Goal: Check status: Check status

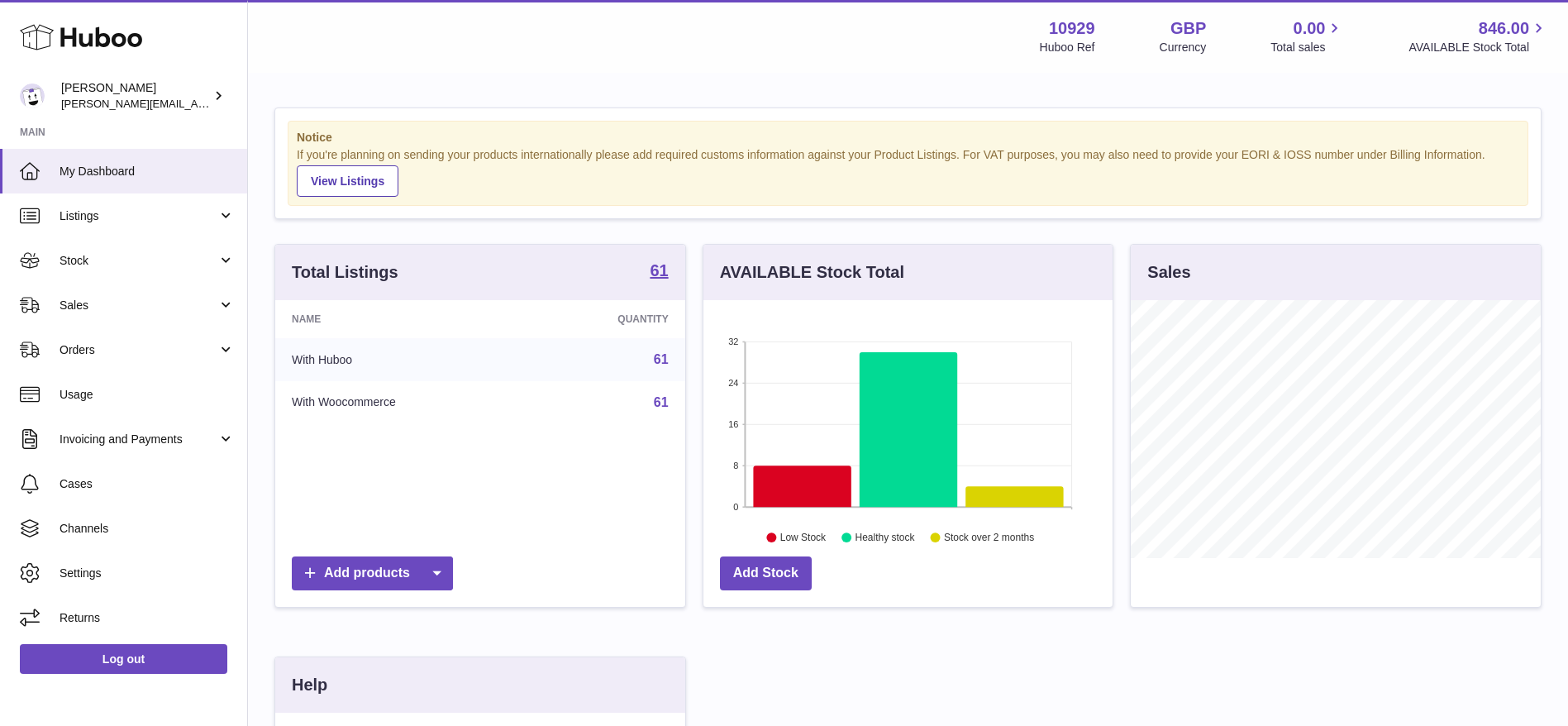
scroll to position [257, 409]
drag, startPoint x: 0, startPoint y: 0, endPoint x: 116, endPoint y: 44, distance: 124.1
click at [116, 44] on use at bounding box center [81, 38] width 122 height 26
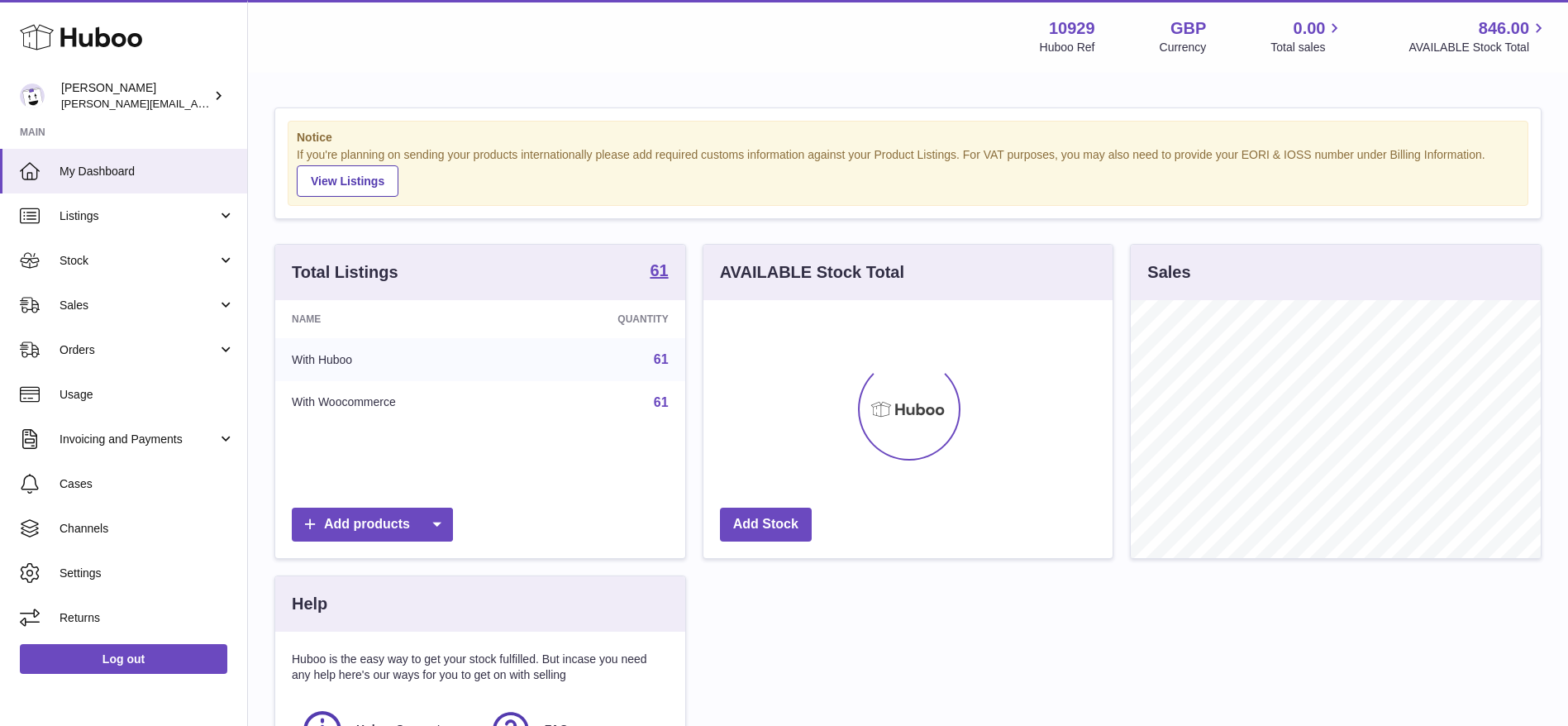
scroll to position [257, 409]
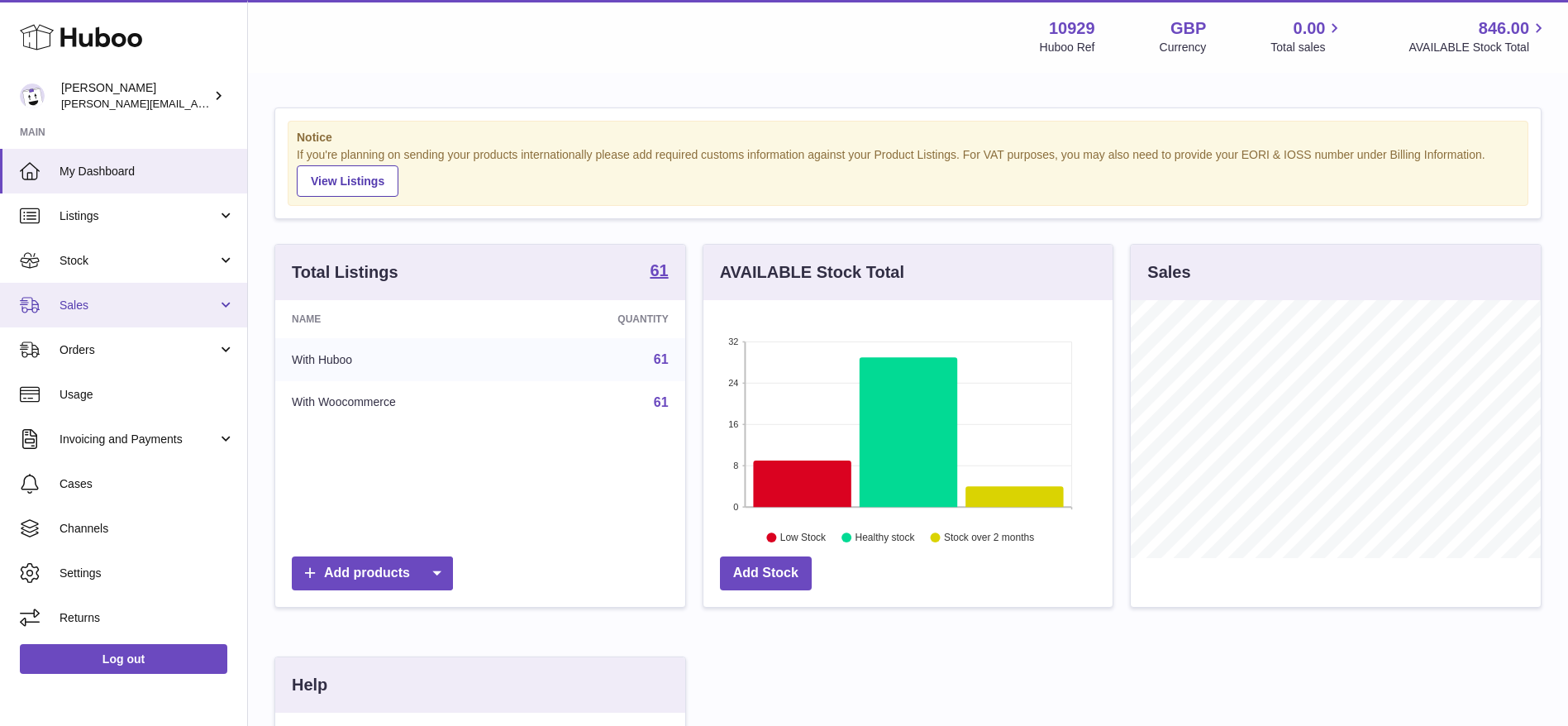
click at [112, 318] on link "Sales" at bounding box center [123, 305] width 247 height 44
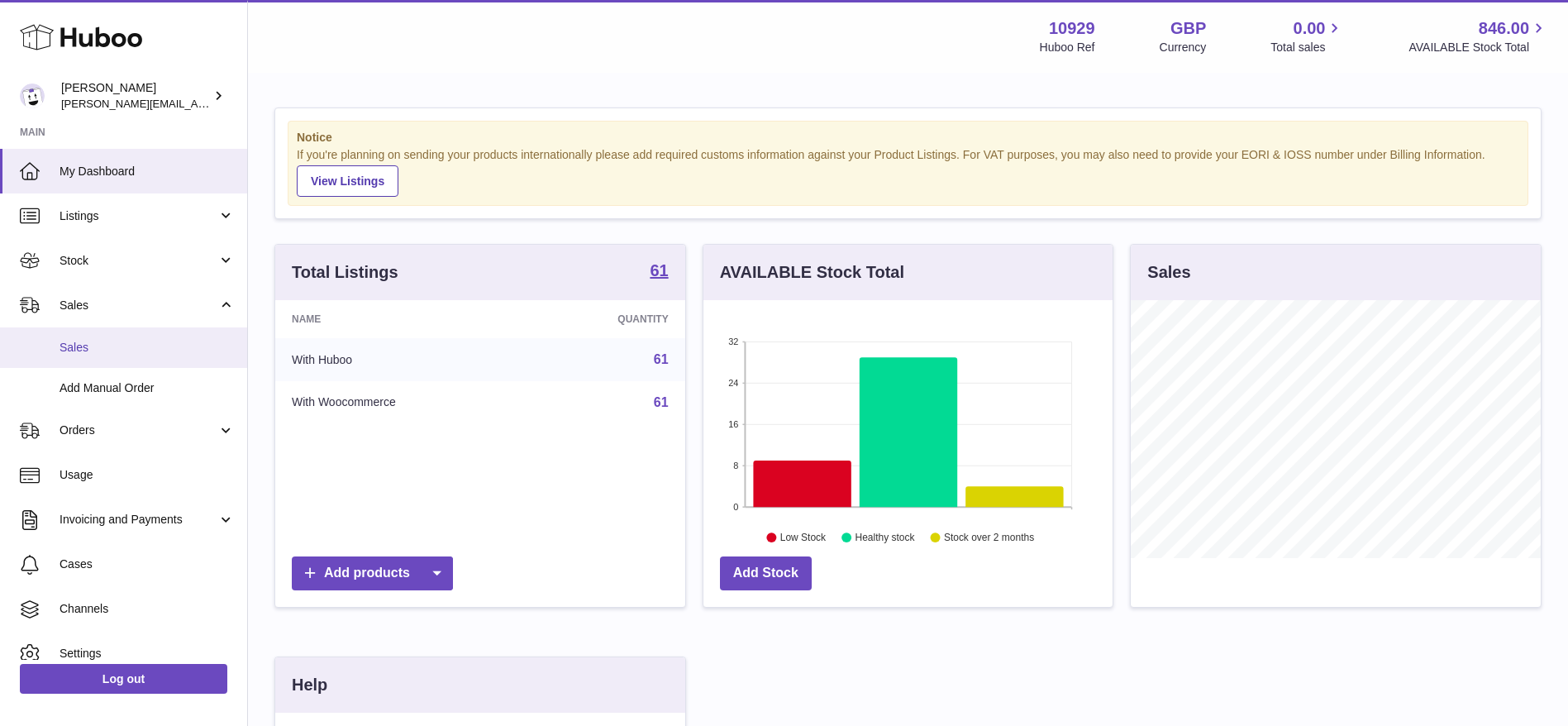
click at [112, 352] on span "Sales" at bounding box center [148, 347] width 176 height 15
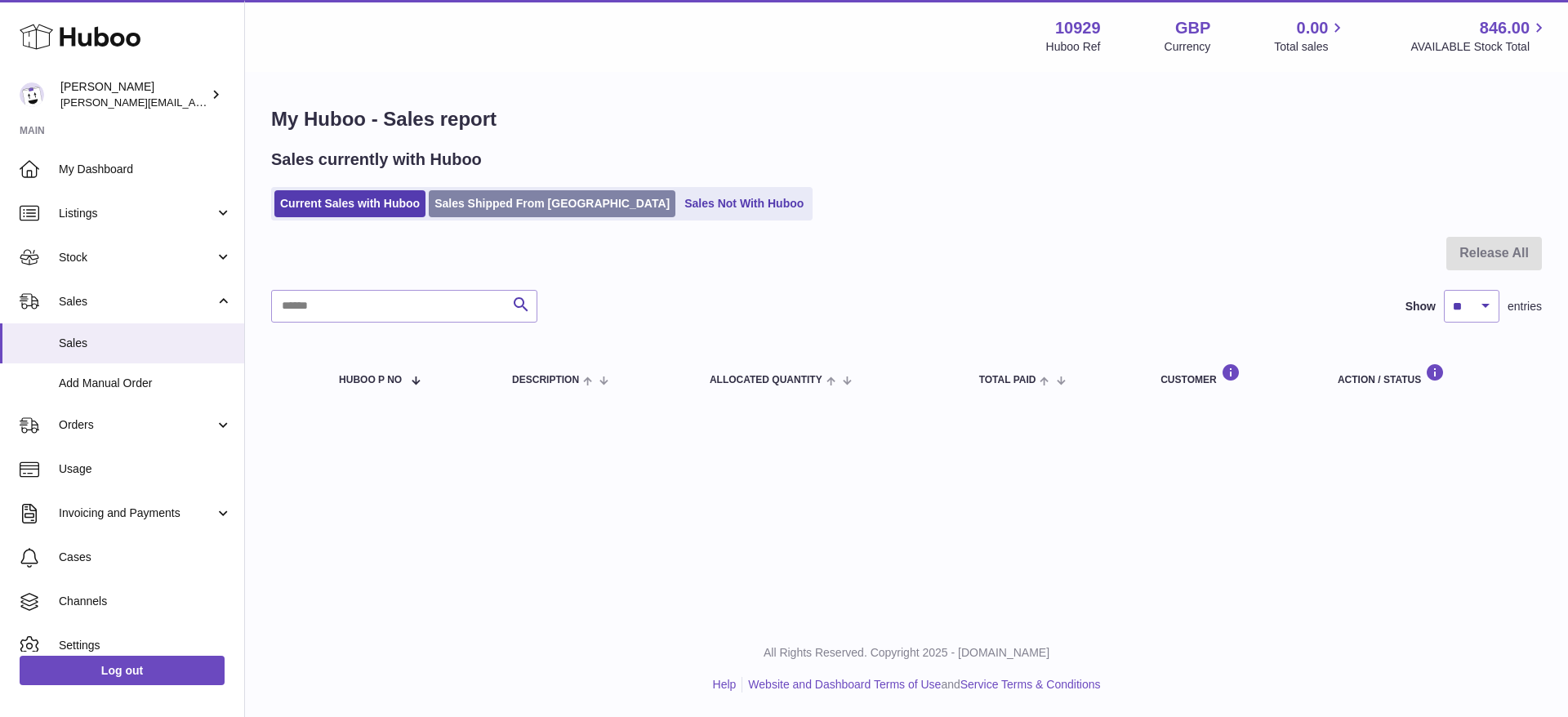
click at [534, 203] on link "Sales Shipped From Huboo" at bounding box center [552, 204] width 247 height 27
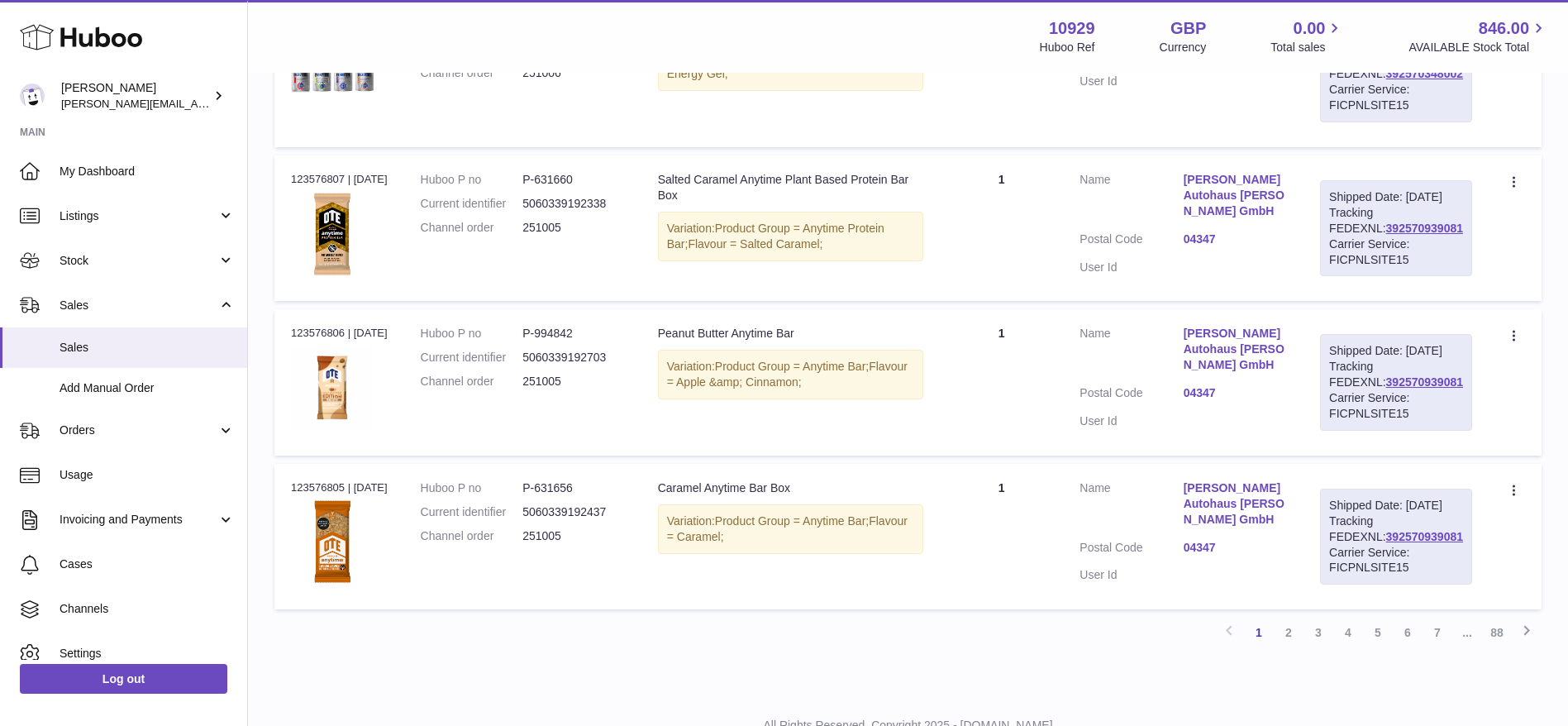
scroll to position [1639, 0]
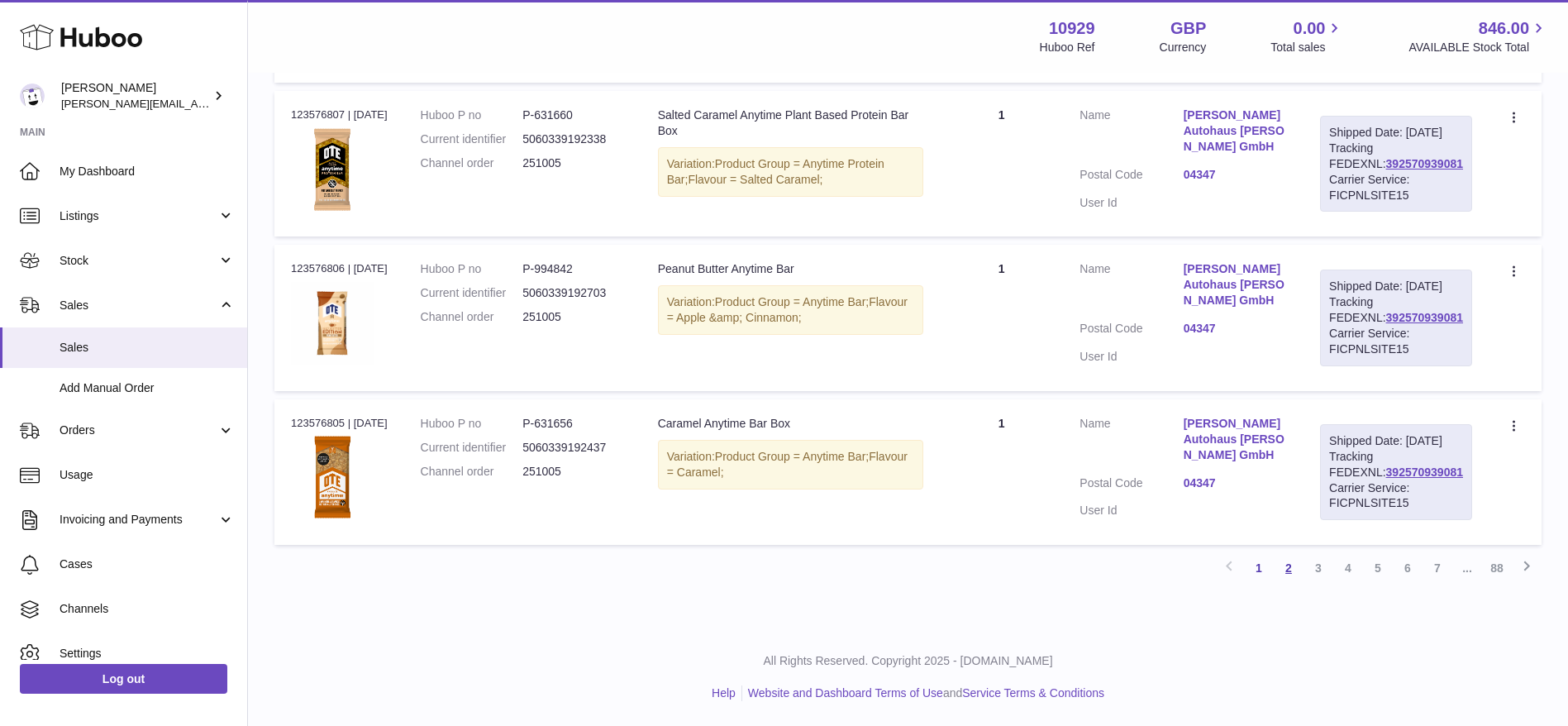
click at [1293, 562] on link "2" at bounding box center [1288, 568] width 30 height 30
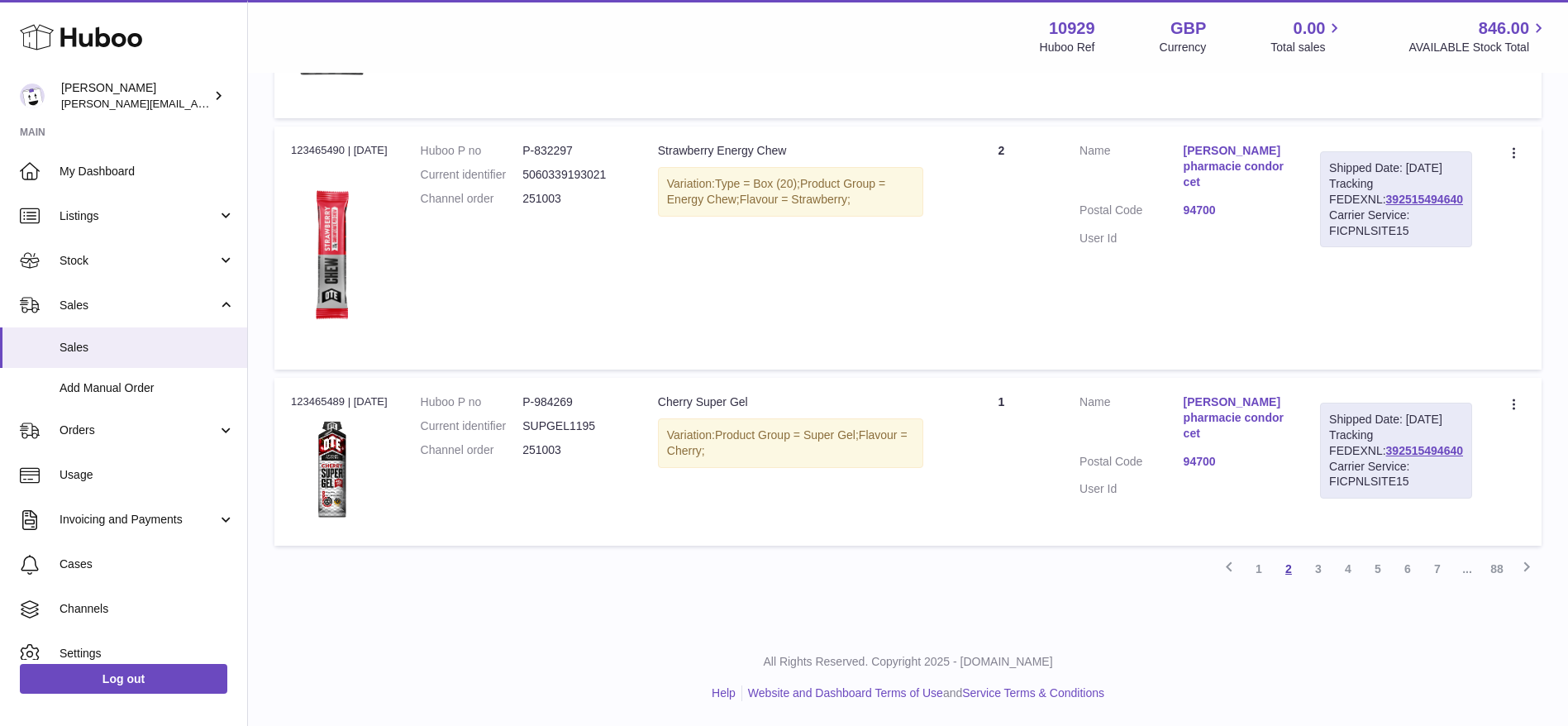
scroll to position [1847, 0]
click at [1314, 583] on link "3" at bounding box center [1318, 568] width 30 height 30
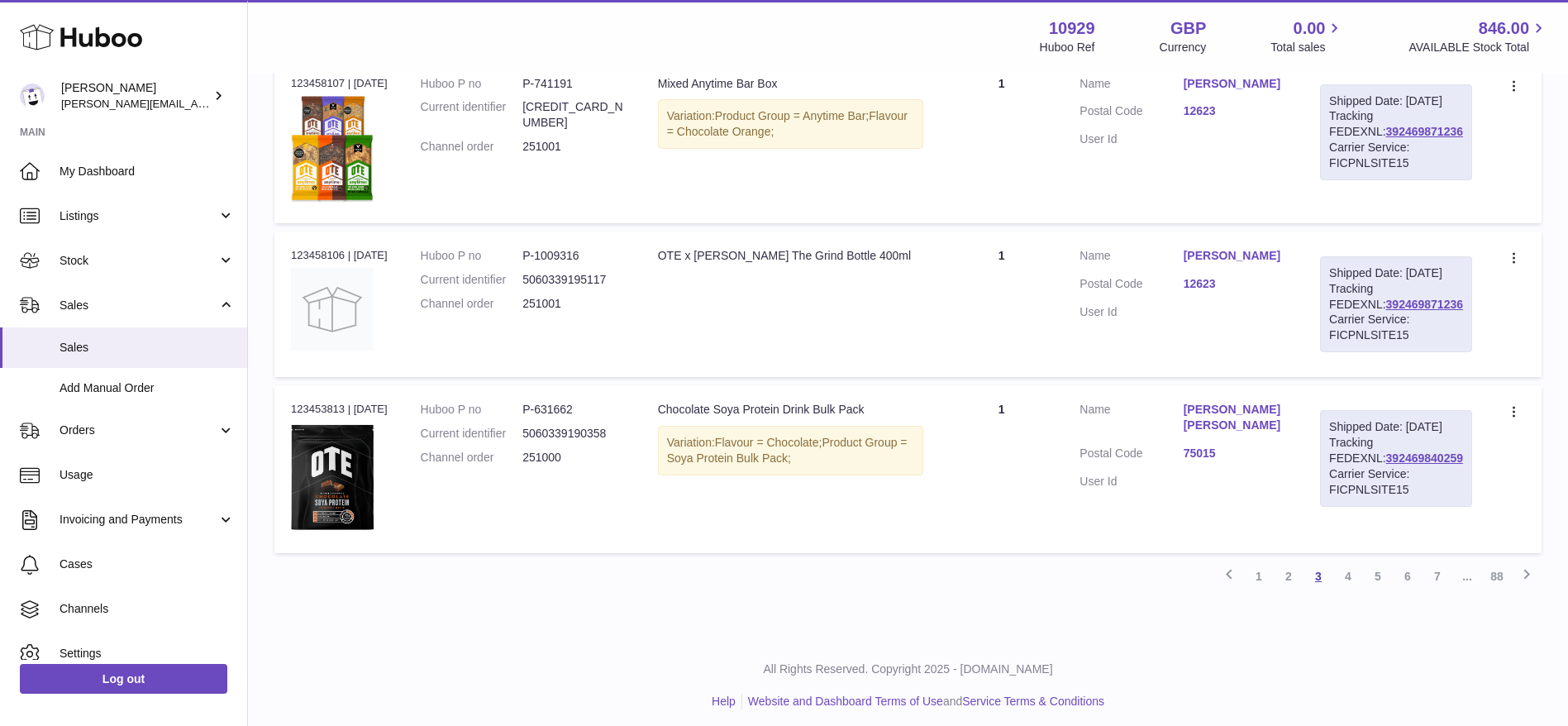
scroll to position [1808, 0]
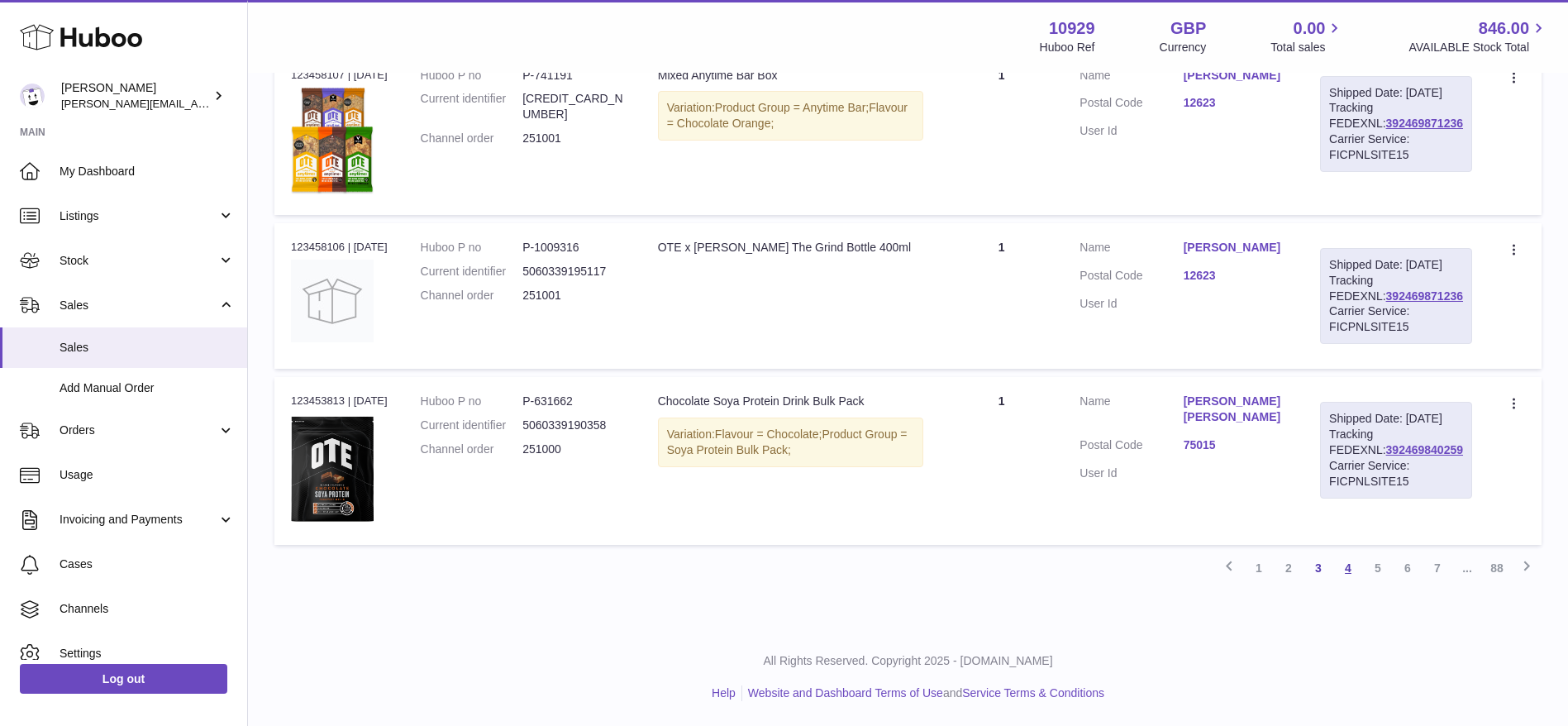
click at [1344, 582] on link "4" at bounding box center [1348, 568] width 30 height 30
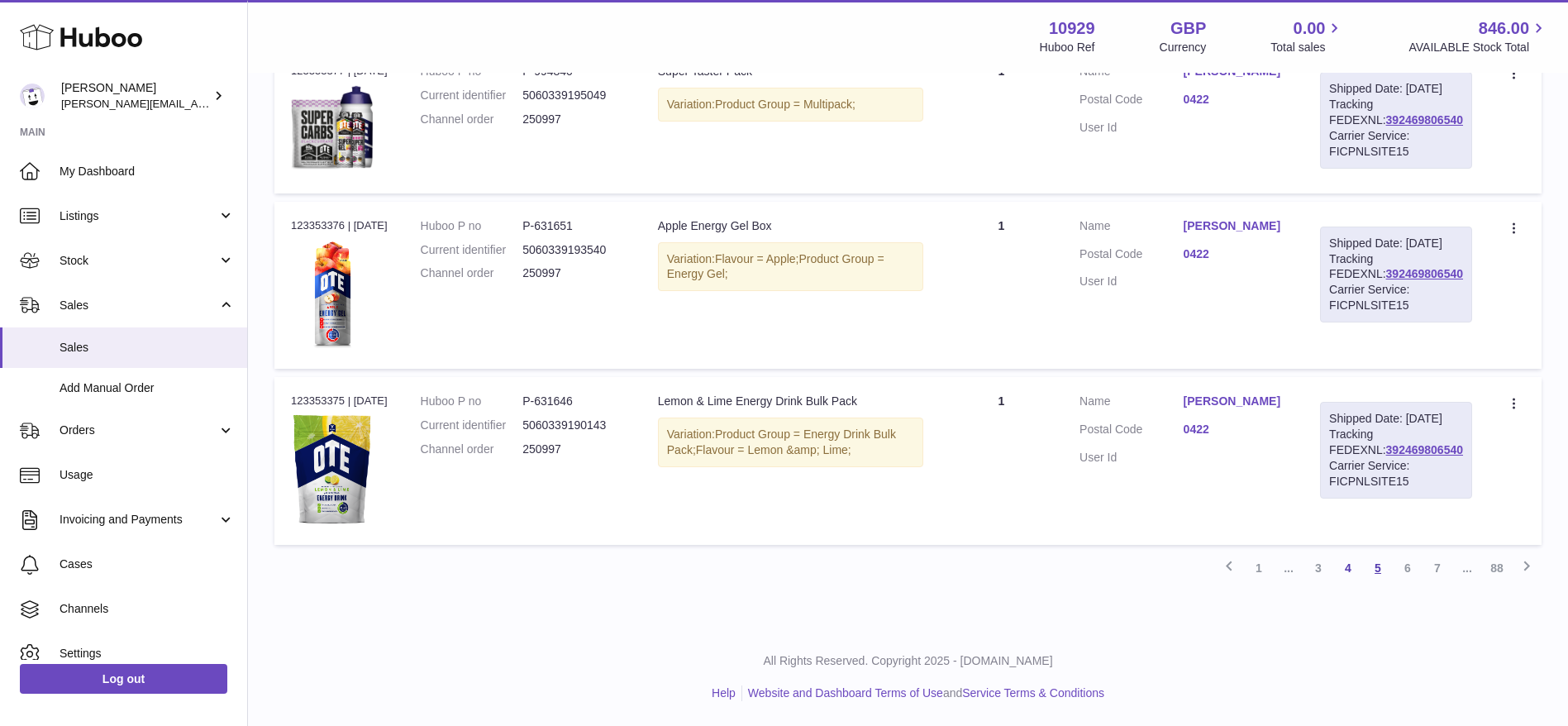
click at [1382, 569] on link "5" at bounding box center [1378, 568] width 30 height 30
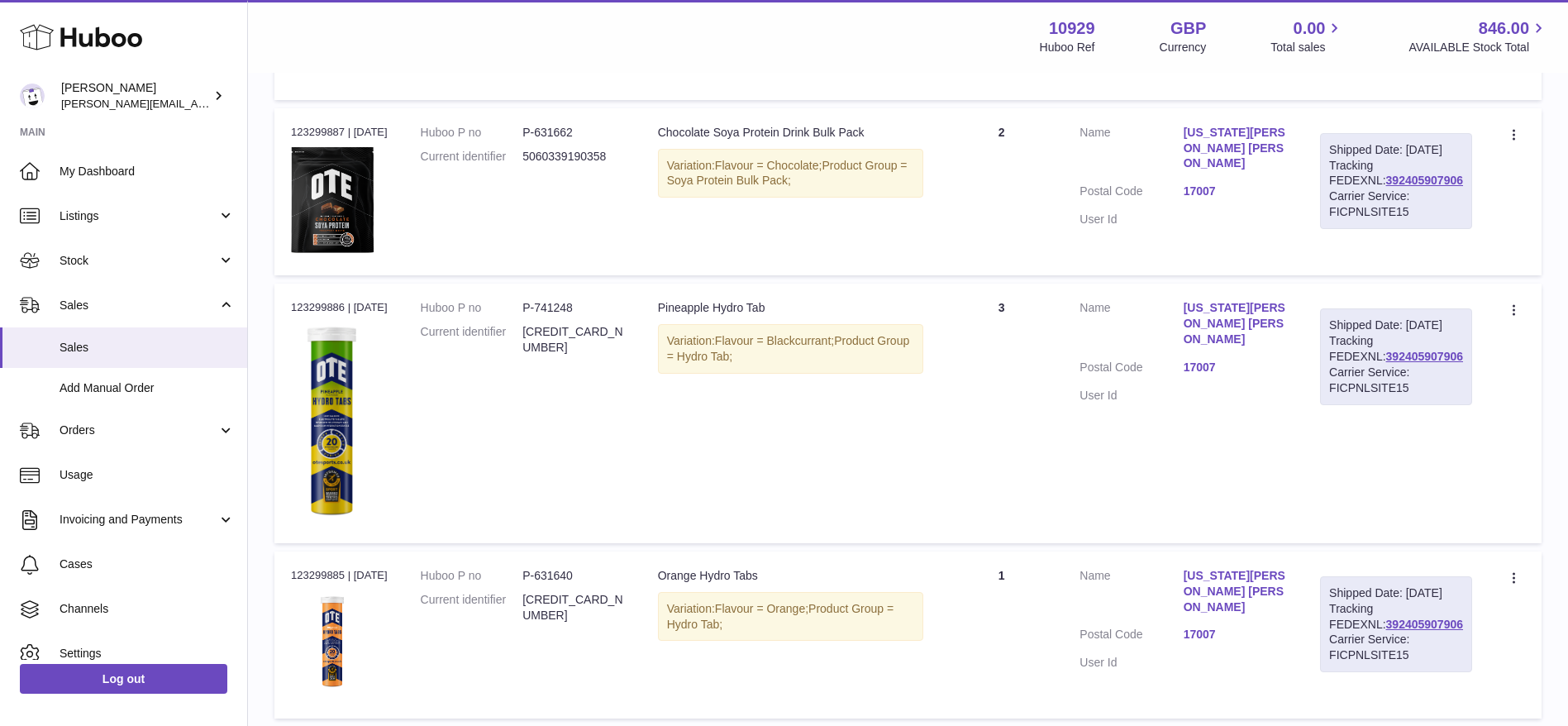
scroll to position [1986, 0]
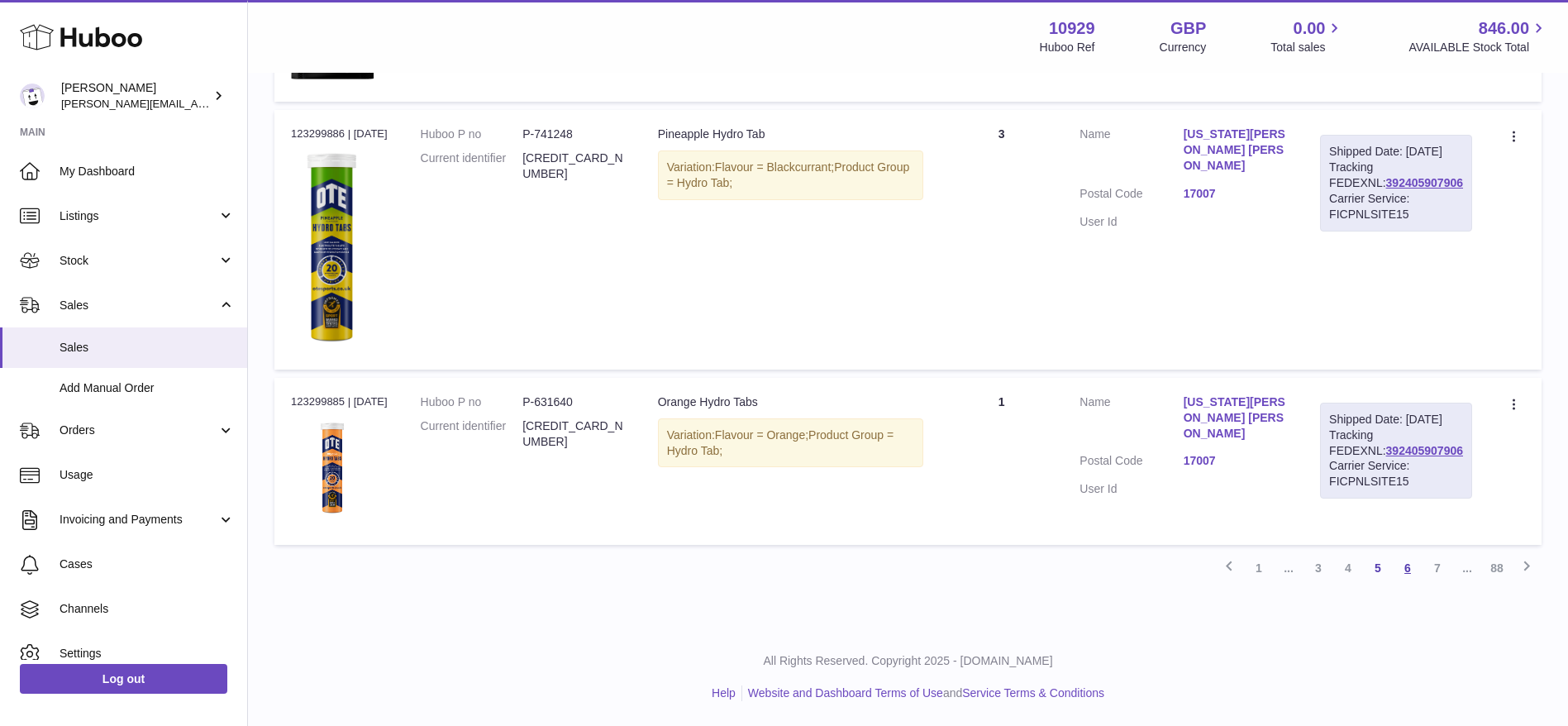
click at [1408, 570] on link "6" at bounding box center [1408, 568] width 30 height 30
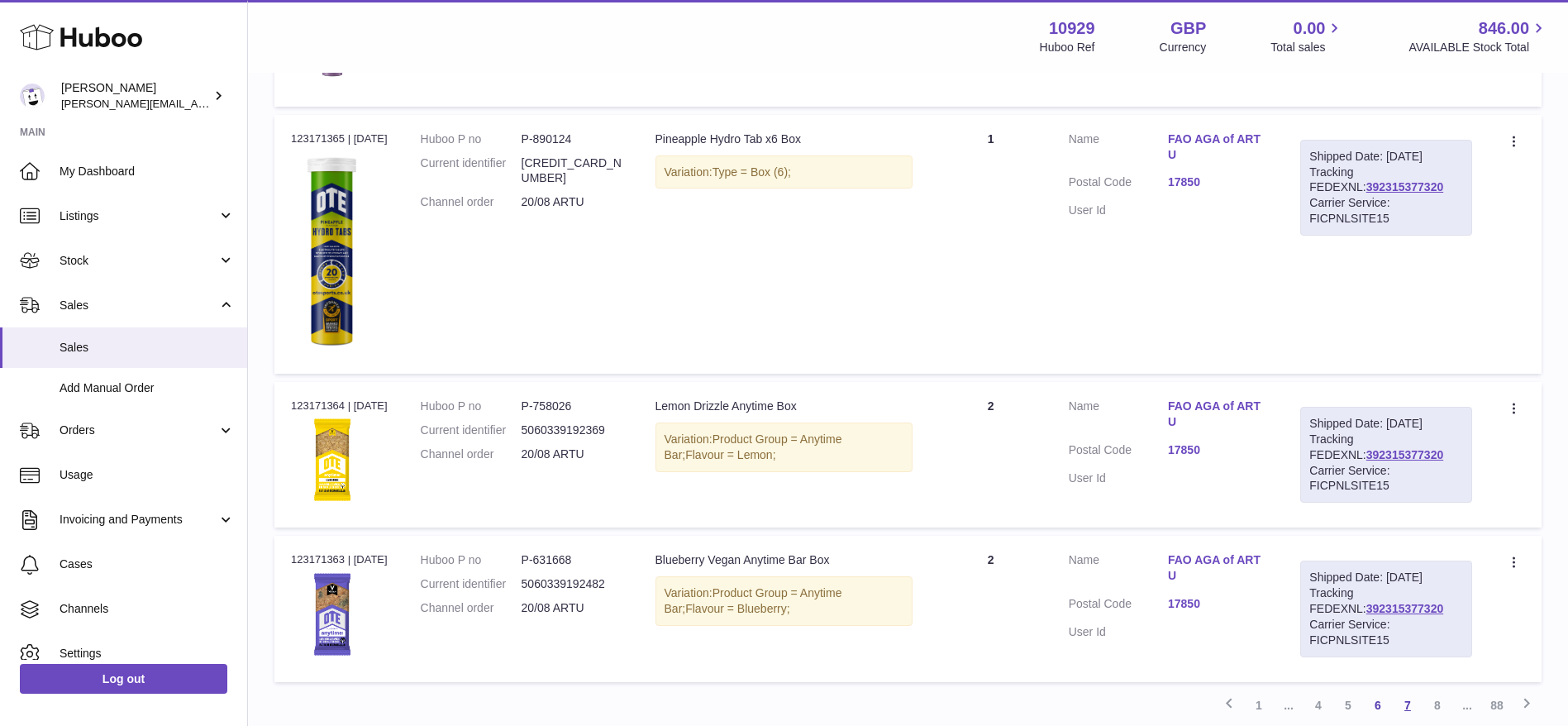
scroll to position [1852, 0]
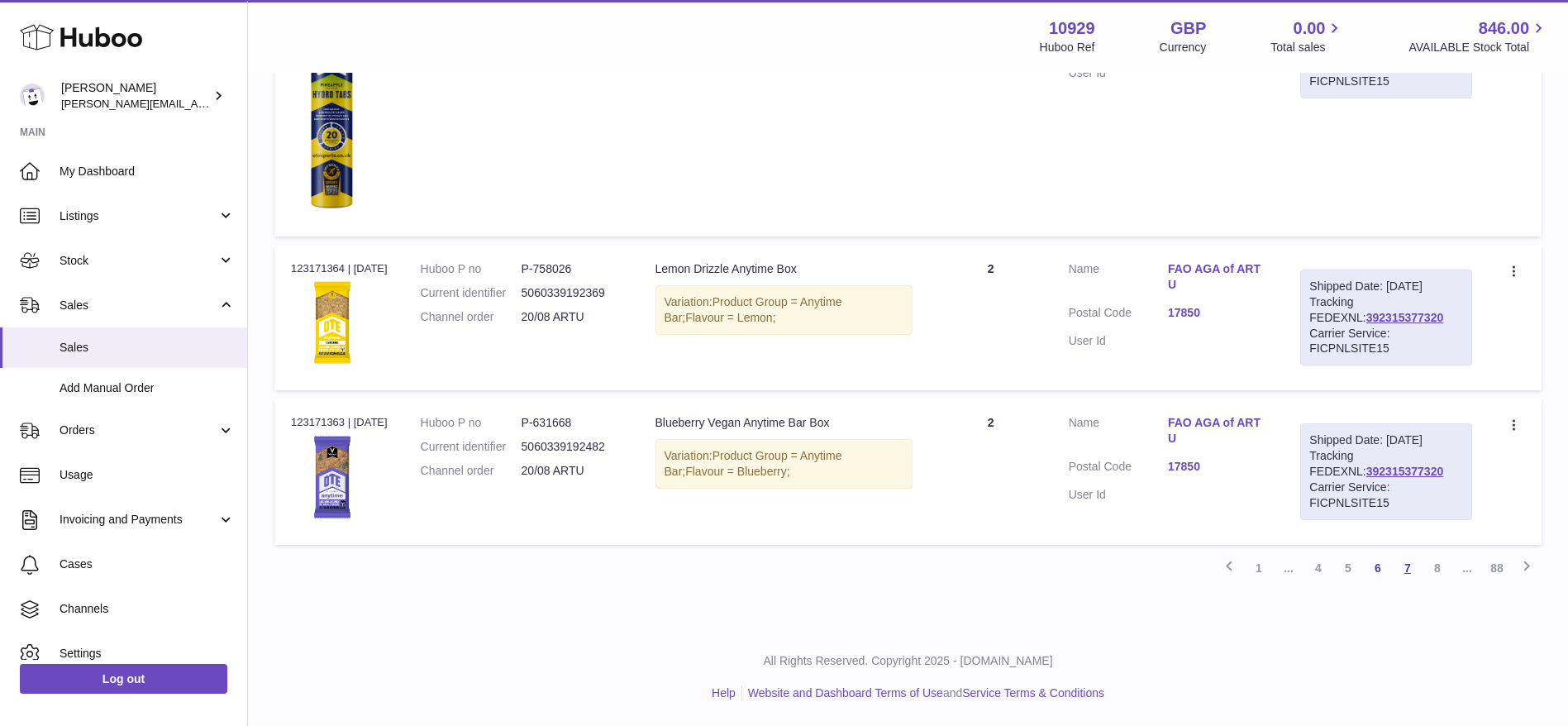
click at [1408, 570] on link "7" at bounding box center [1408, 568] width 30 height 30
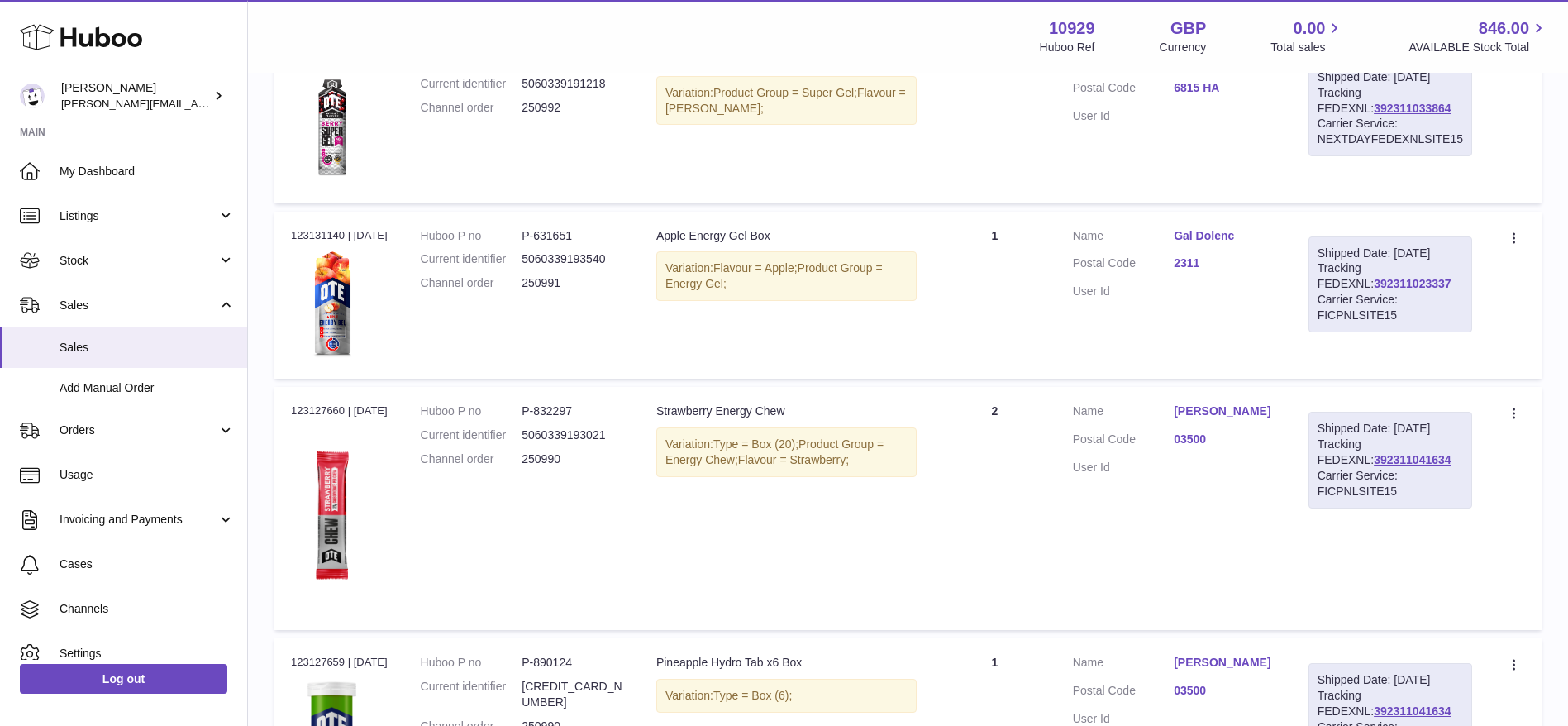
scroll to position [1817, 0]
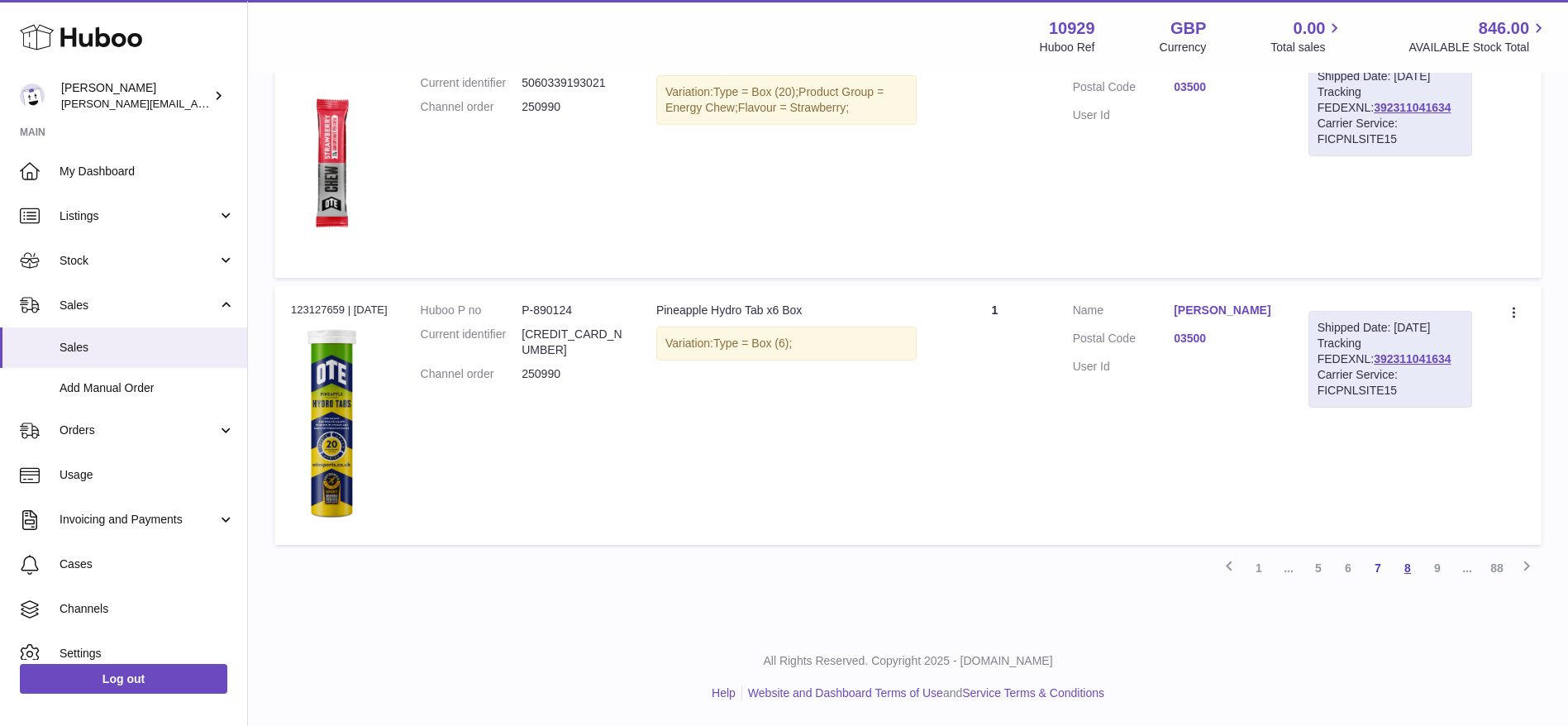
click at [1405, 569] on link "8" at bounding box center [1408, 568] width 30 height 30
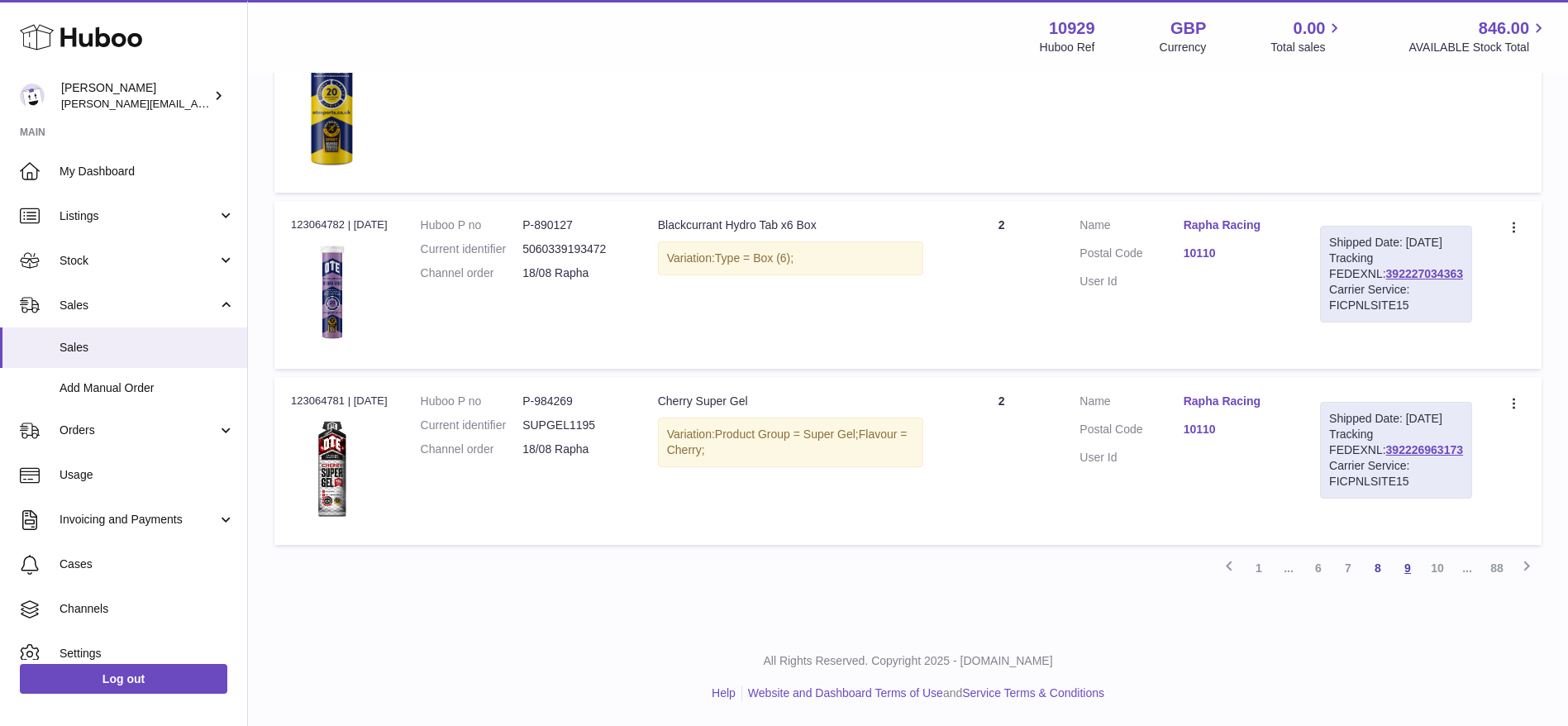
click at [1418, 569] on link "9" at bounding box center [1408, 568] width 30 height 30
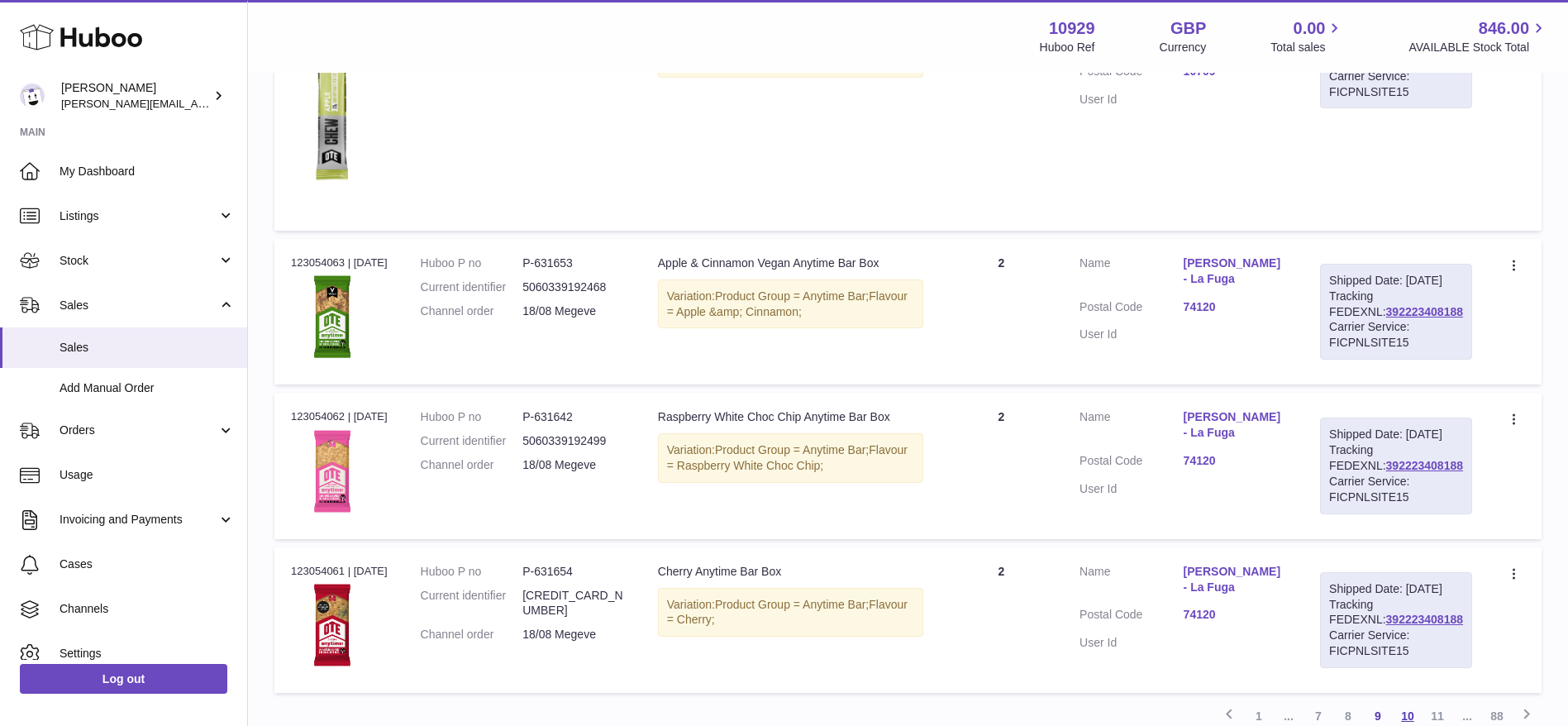
scroll to position [1864, 0]
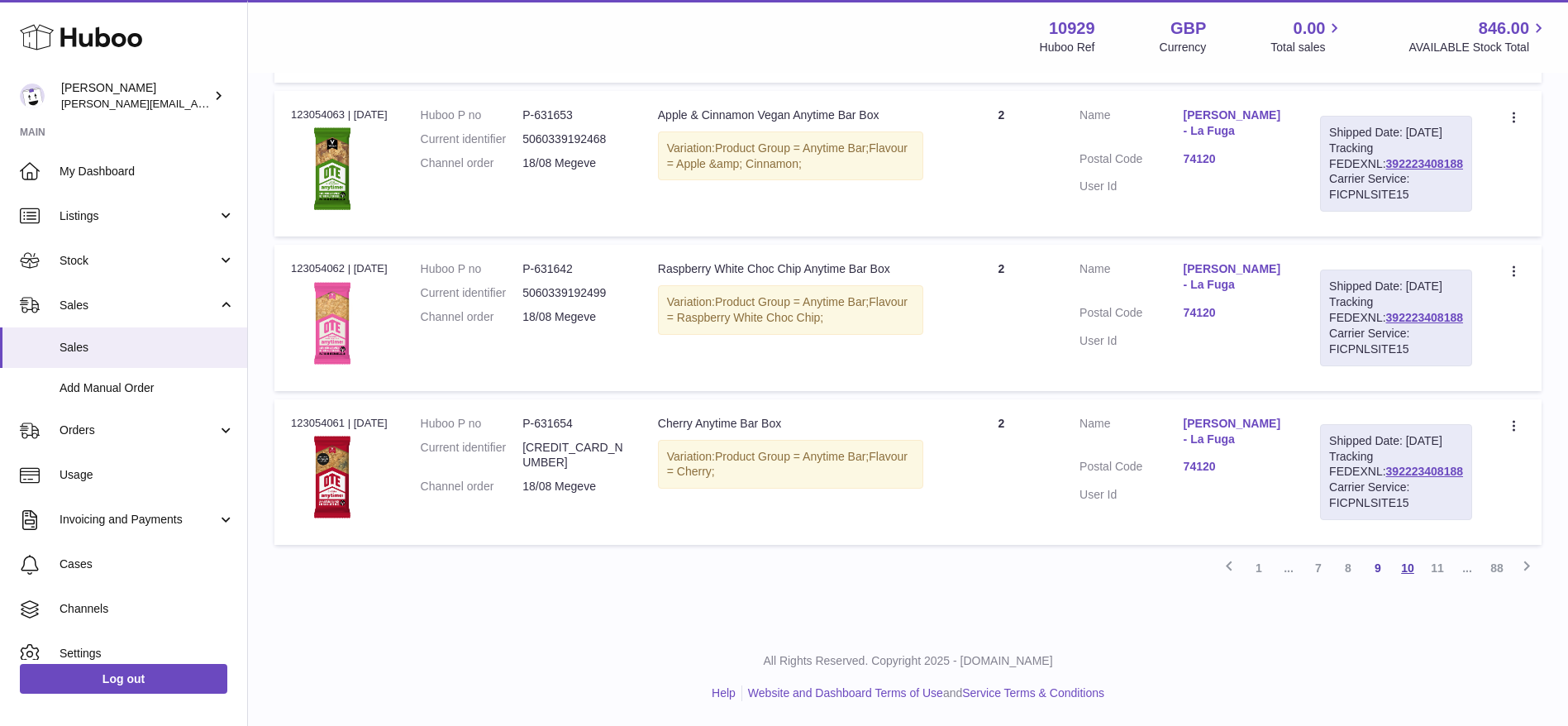
click at [1418, 569] on link "10" at bounding box center [1408, 568] width 30 height 30
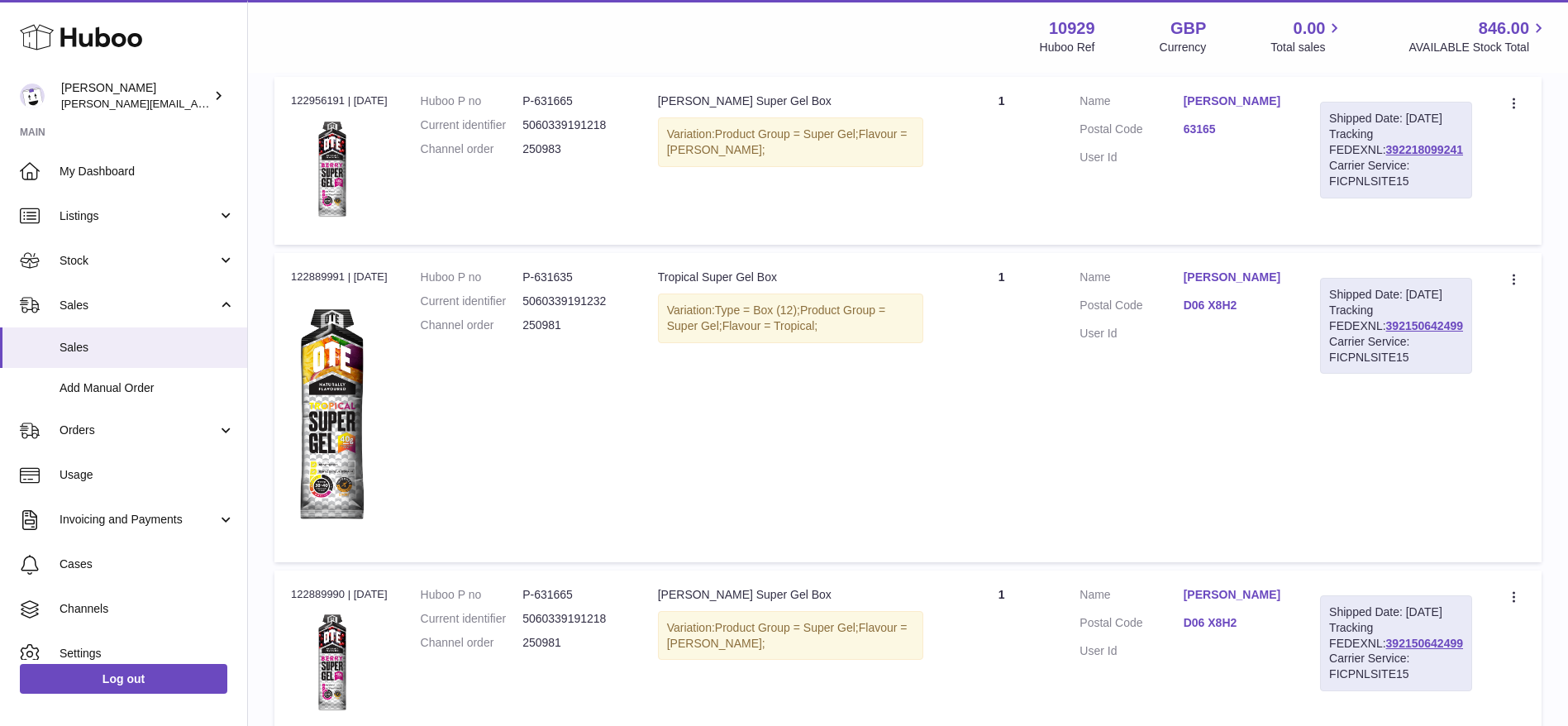
scroll to position [1862, 0]
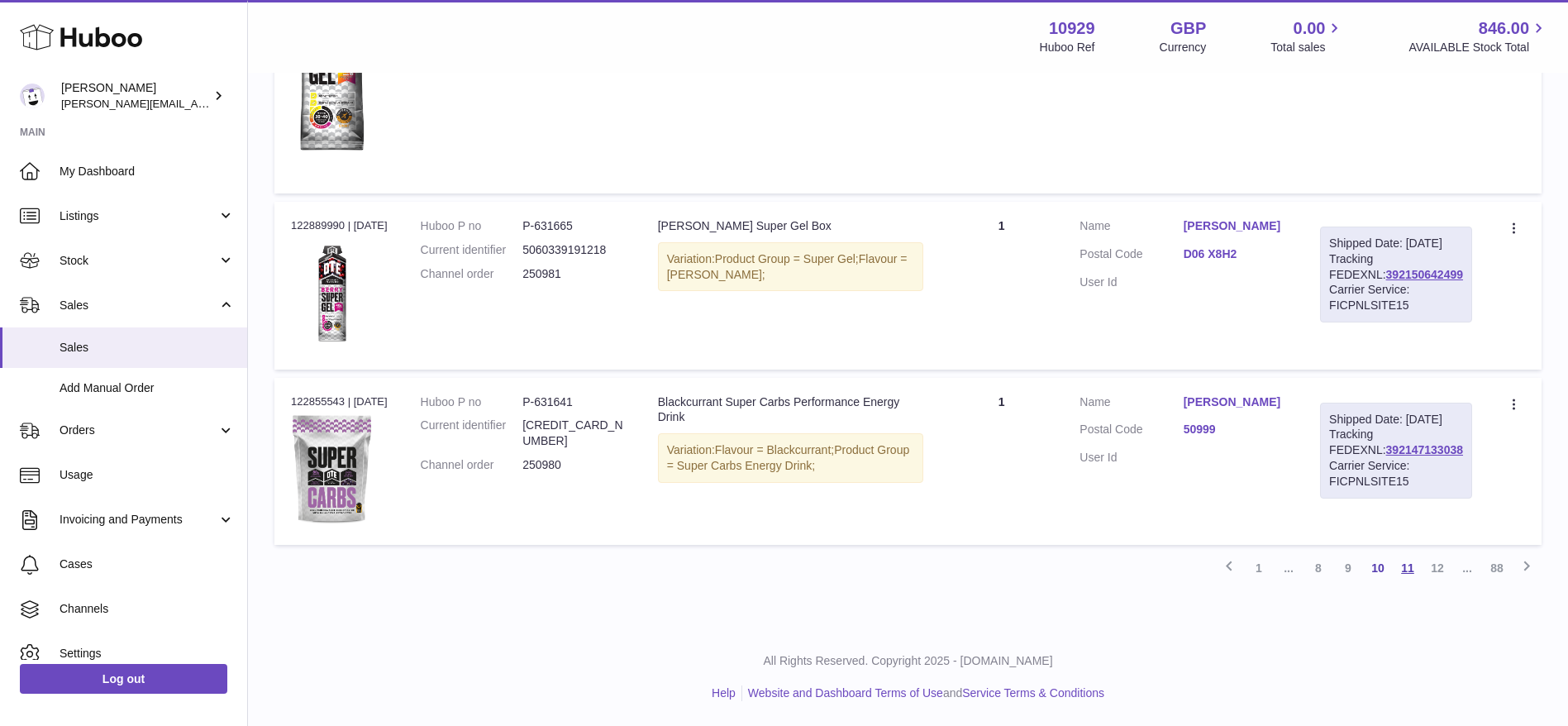
click at [1418, 569] on link "11" at bounding box center [1408, 568] width 30 height 30
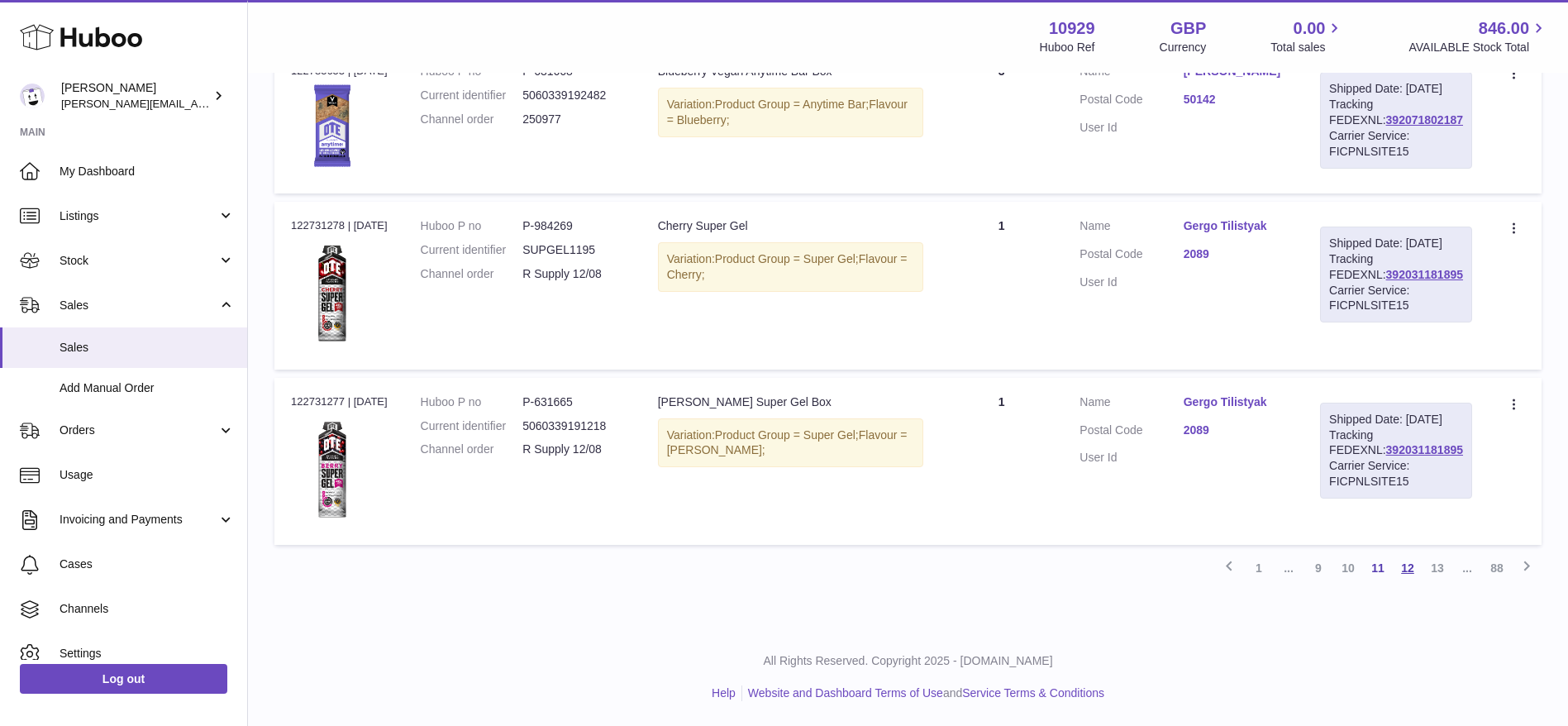
scroll to position [1606, 0]
click at [1413, 582] on link "12" at bounding box center [1408, 568] width 30 height 30
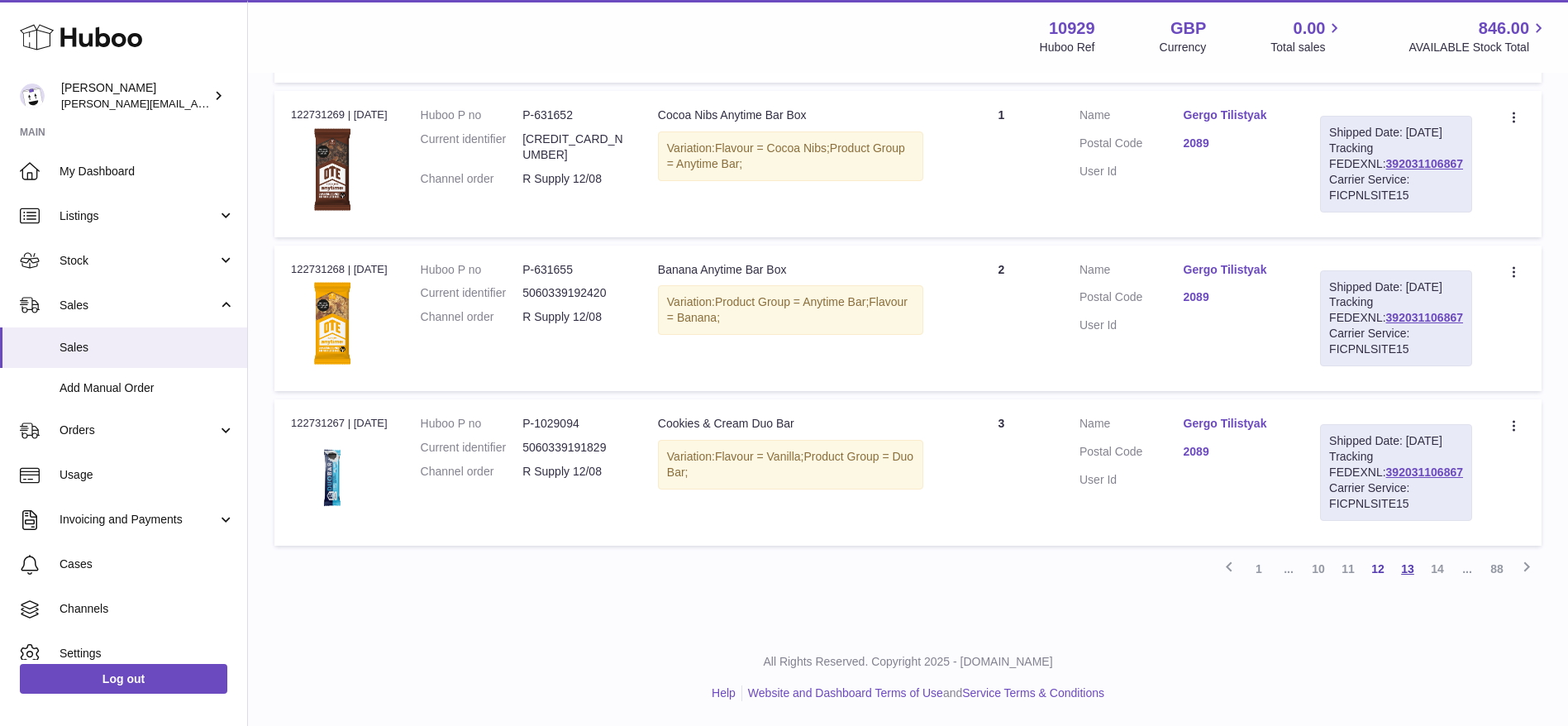
click at [1413, 583] on link "13" at bounding box center [1408, 568] width 30 height 30
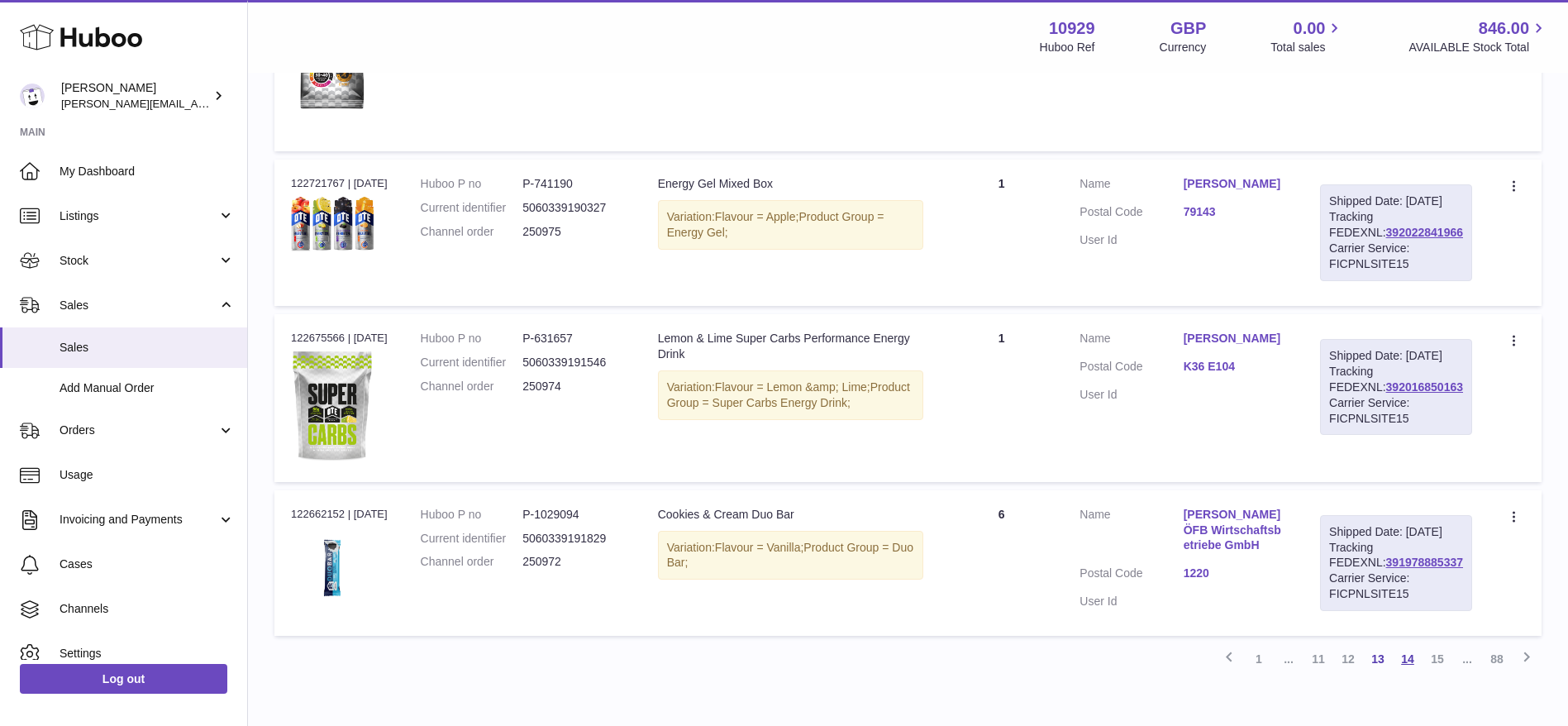
scroll to position [1874, 0]
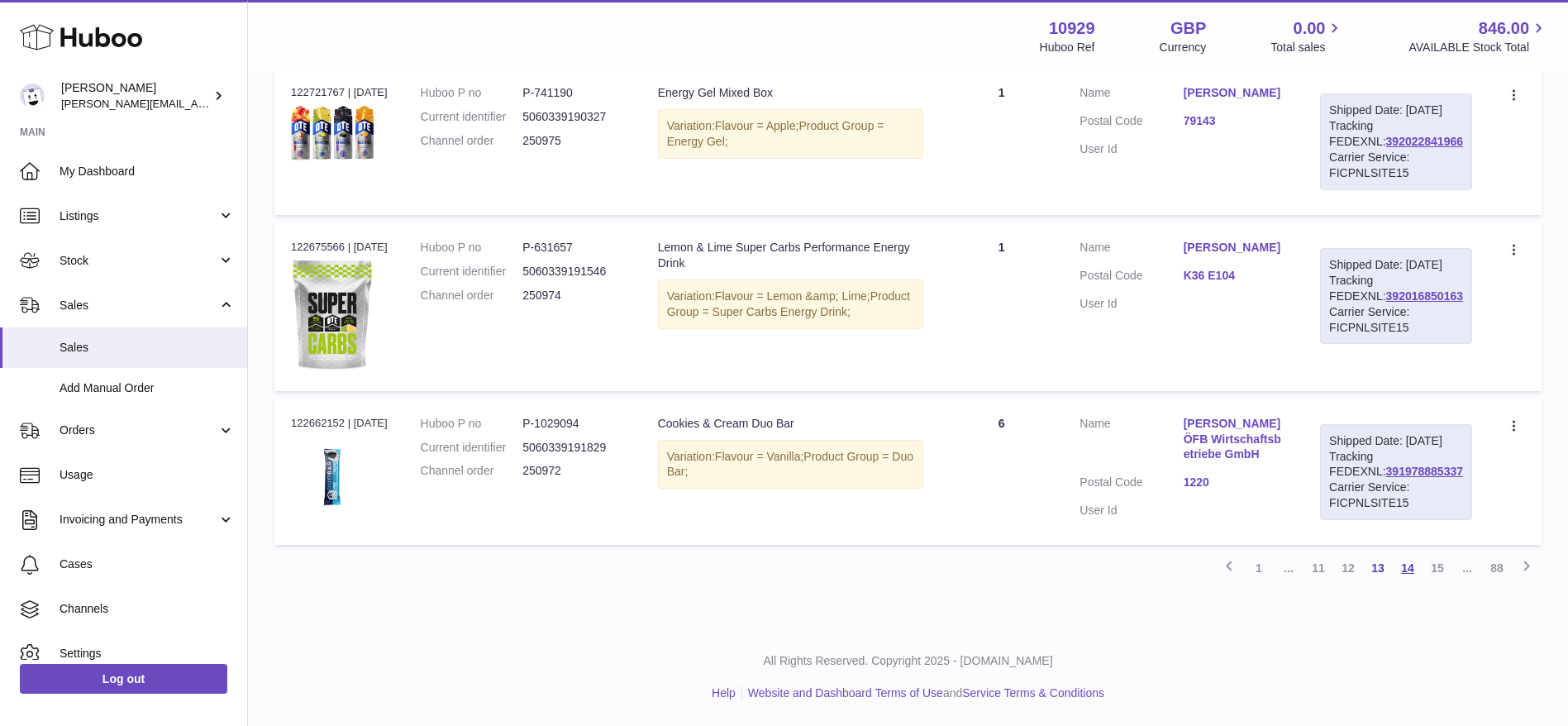
click at [1413, 570] on link "14" at bounding box center [1408, 568] width 30 height 30
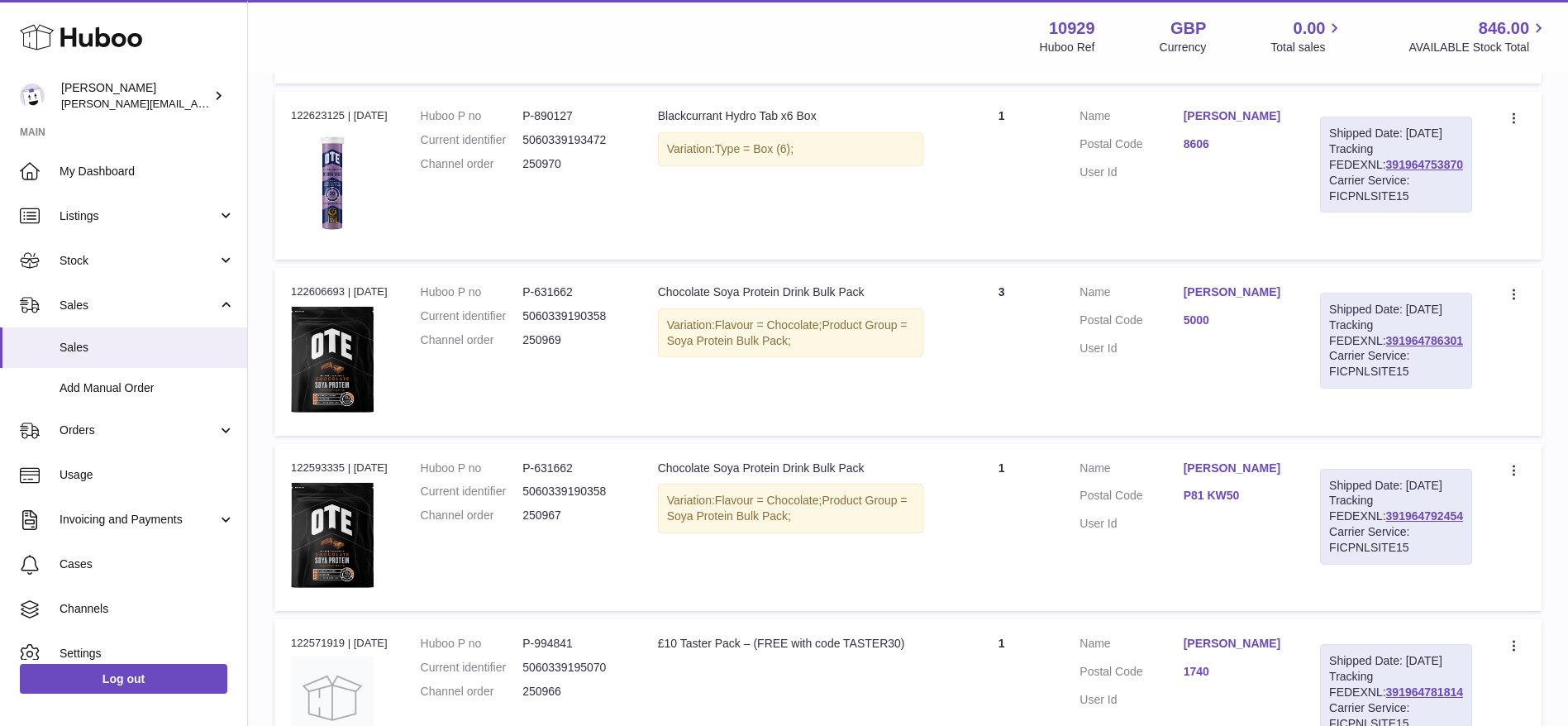
scroll to position [1670, 0]
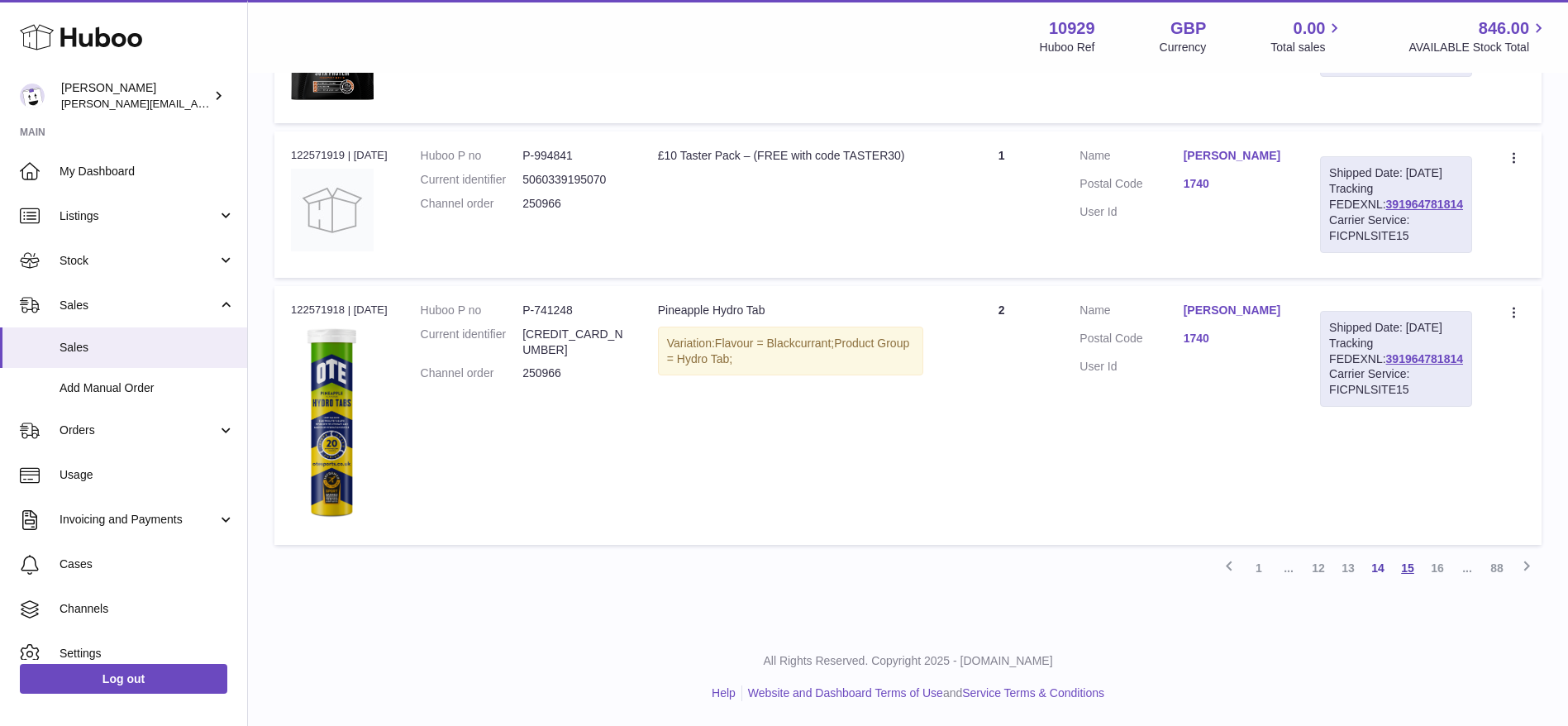
click at [1413, 570] on link "15" at bounding box center [1408, 568] width 30 height 30
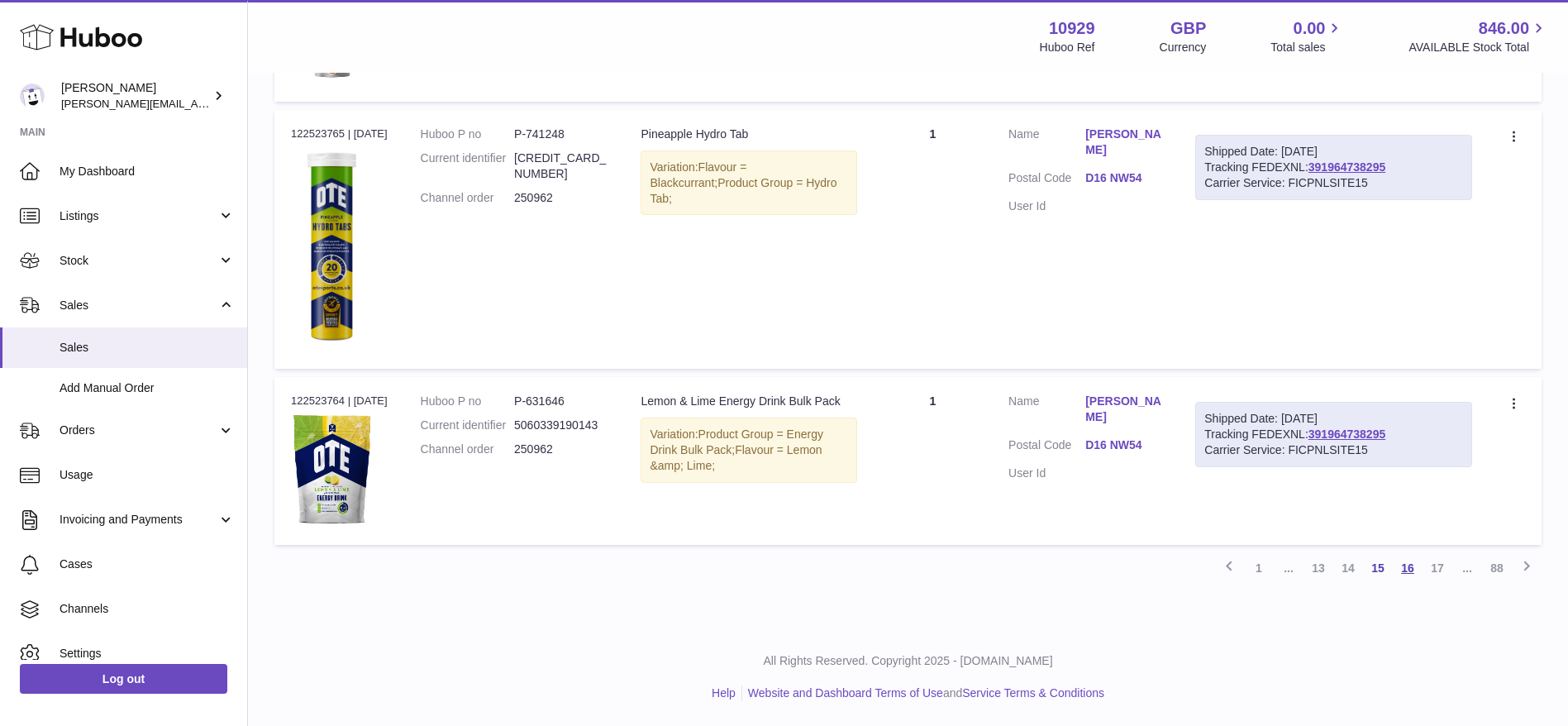
click at [1413, 570] on link "16" at bounding box center [1408, 568] width 30 height 30
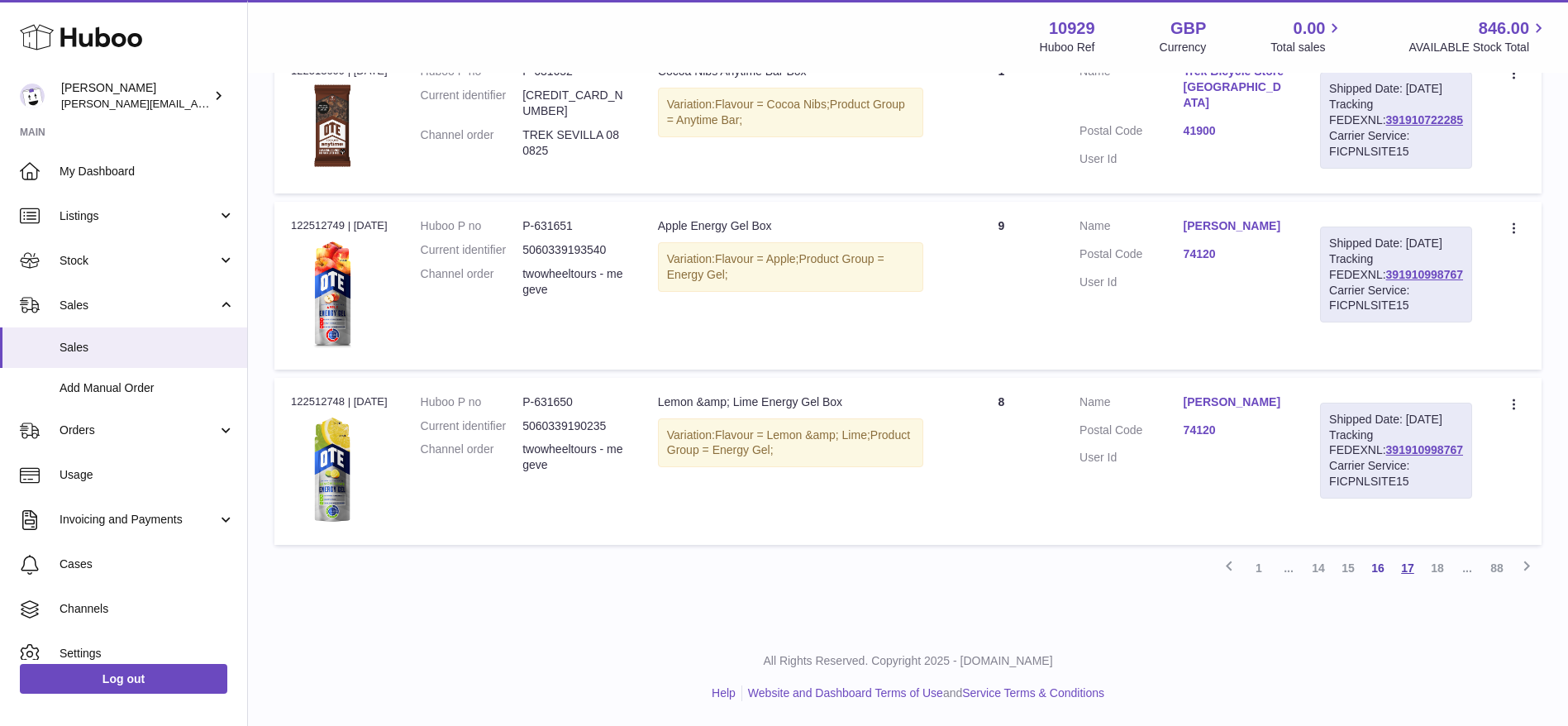
click at [1413, 570] on link "17" at bounding box center [1408, 568] width 30 height 30
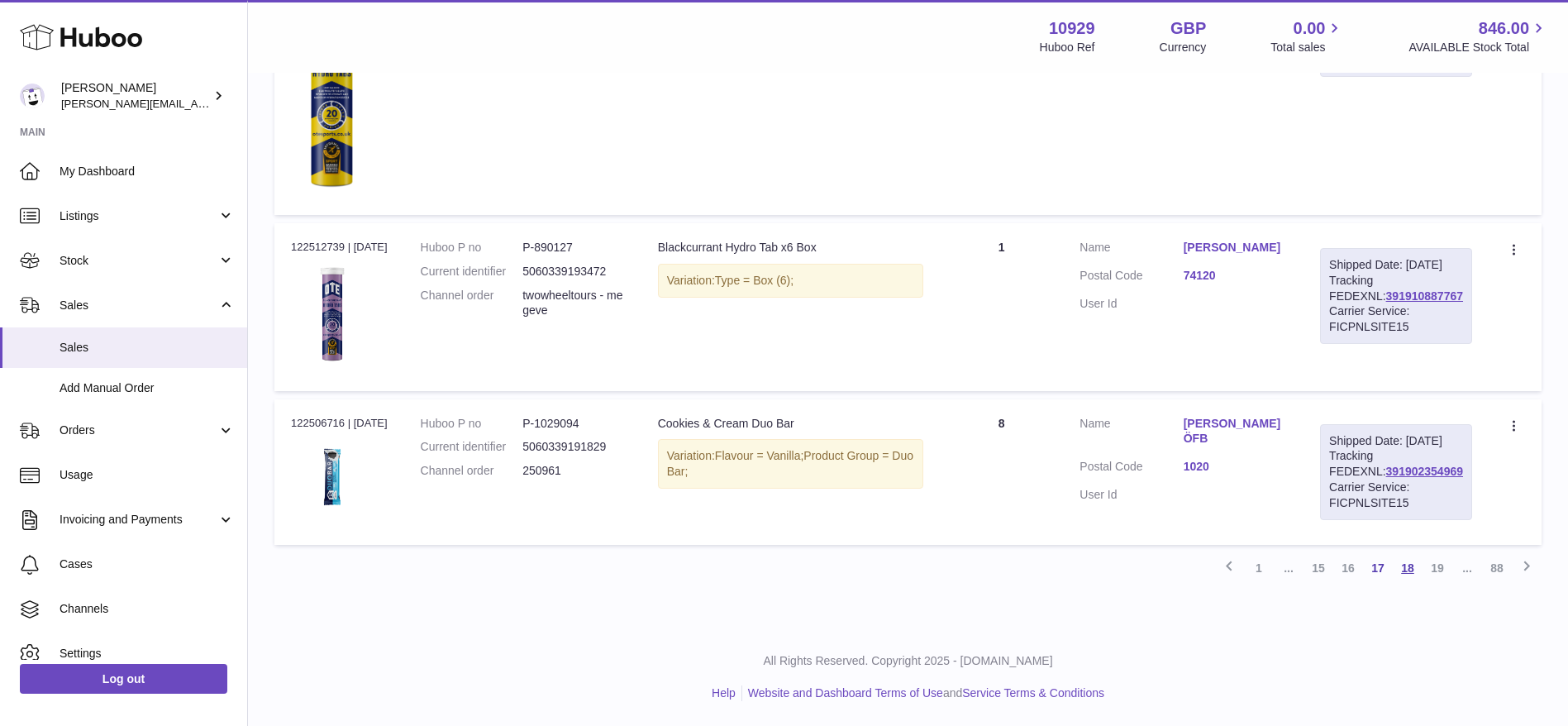
click at [1413, 570] on link "18" at bounding box center [1408, 568] width 30 height 30
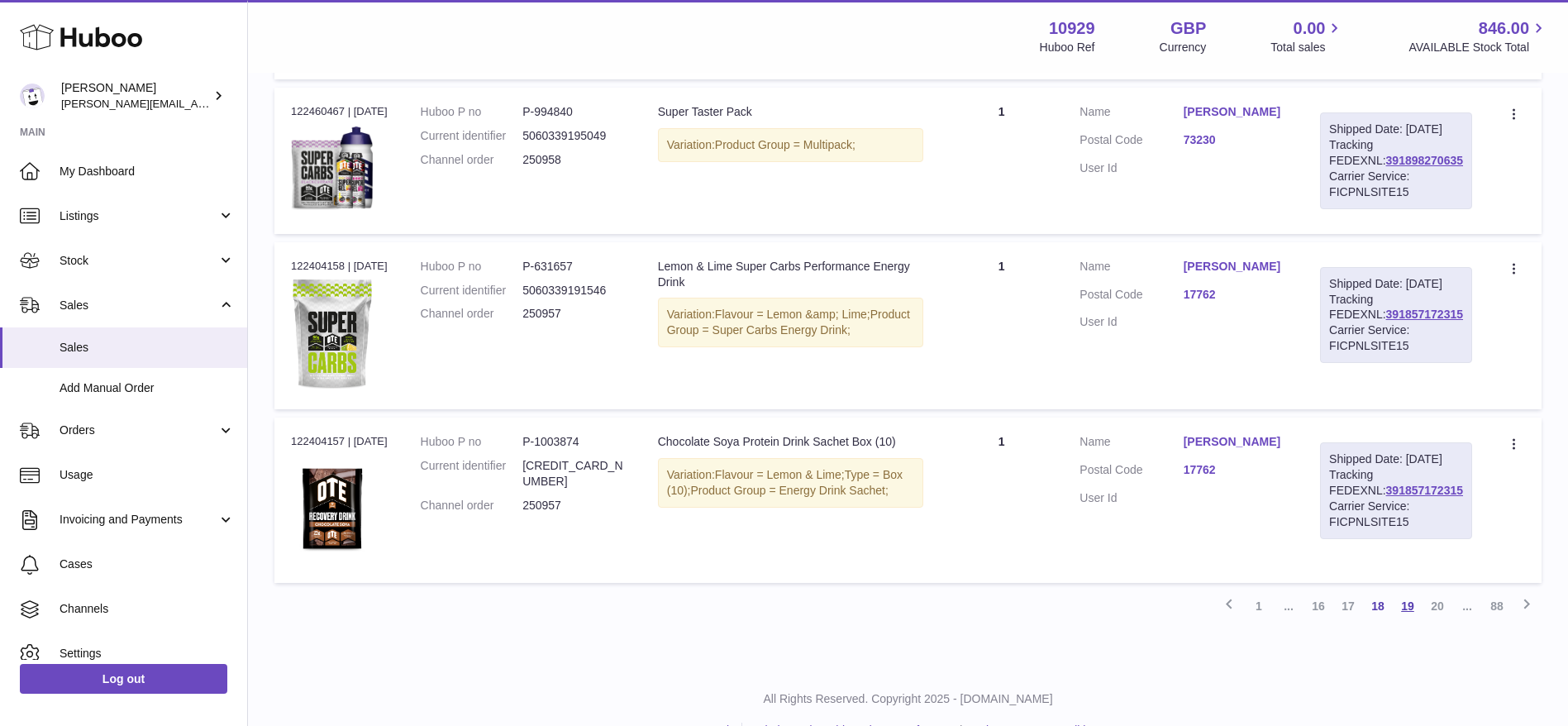
scroll to position [1815, 0]
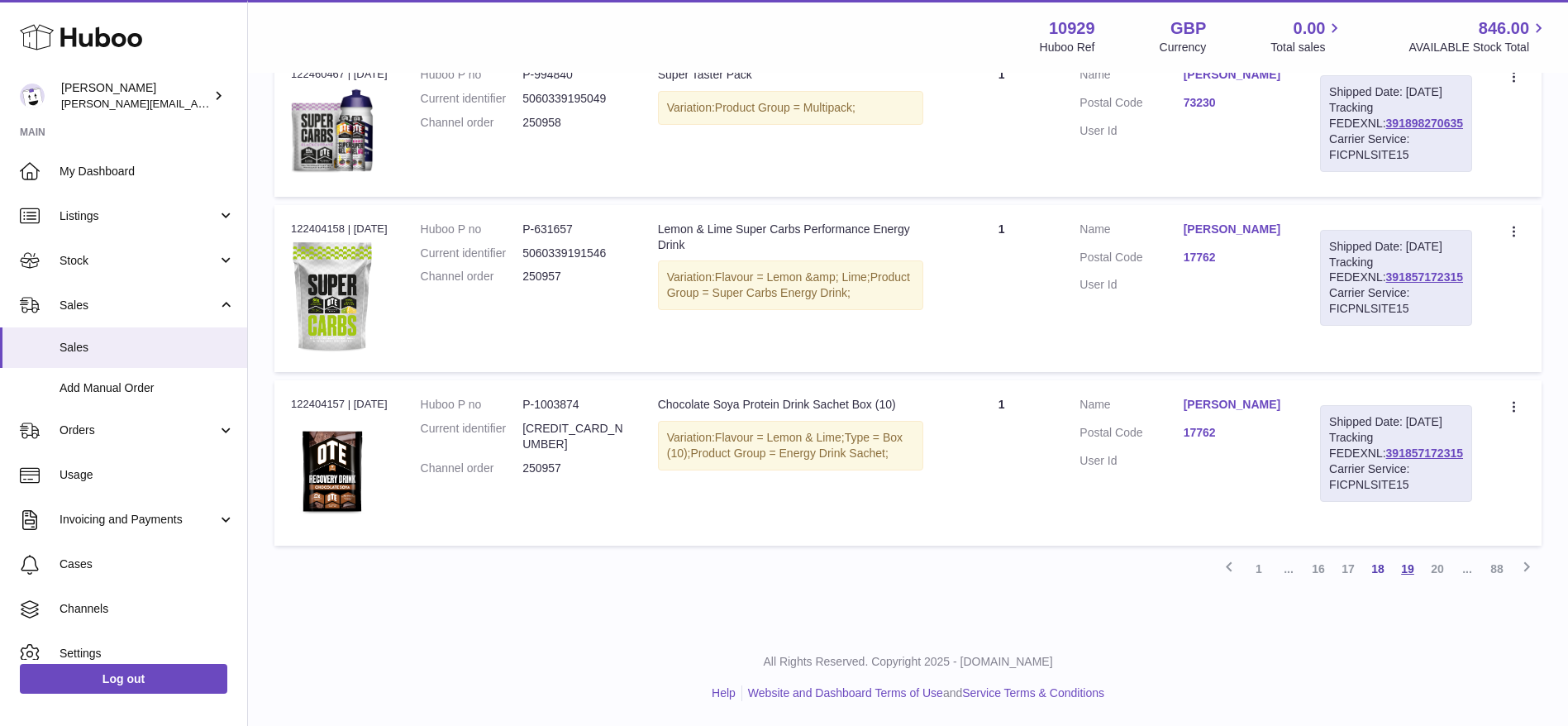
click at [1413, 570] on link "19" at bounding box center [1408, 568] width 30 height 30
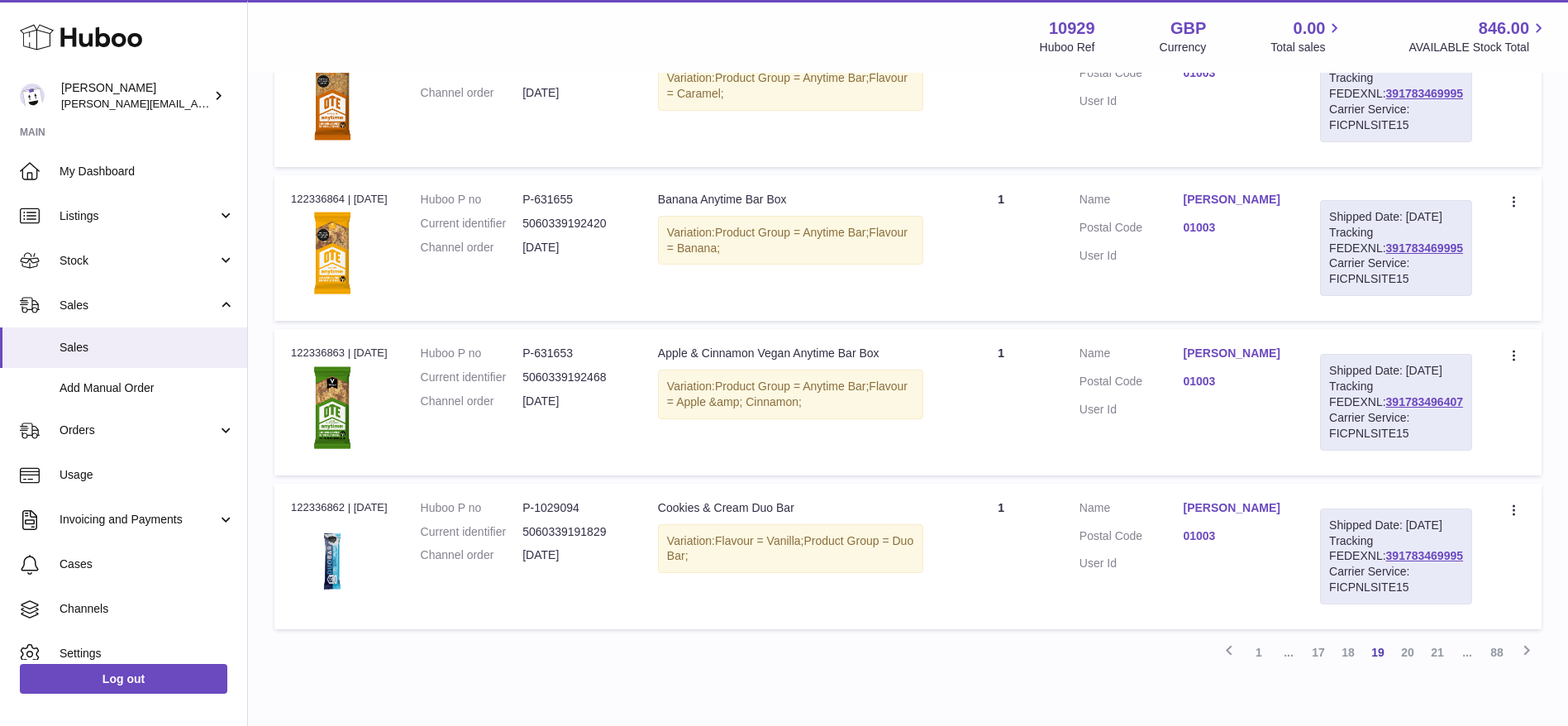
scroll to position [1695, 0]
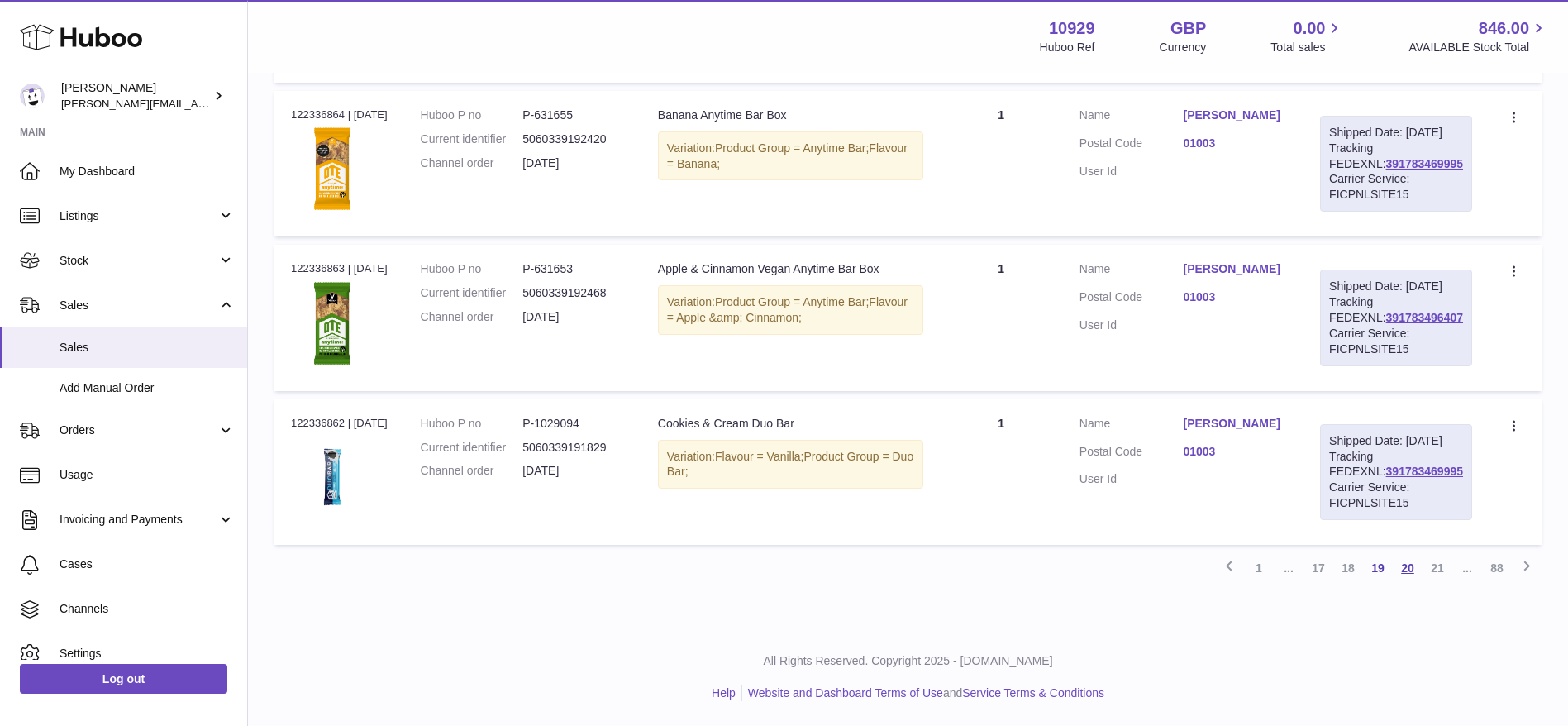
click at [1418, 565] on link "20" at bounding box center [1408, 568] width 30 height 30
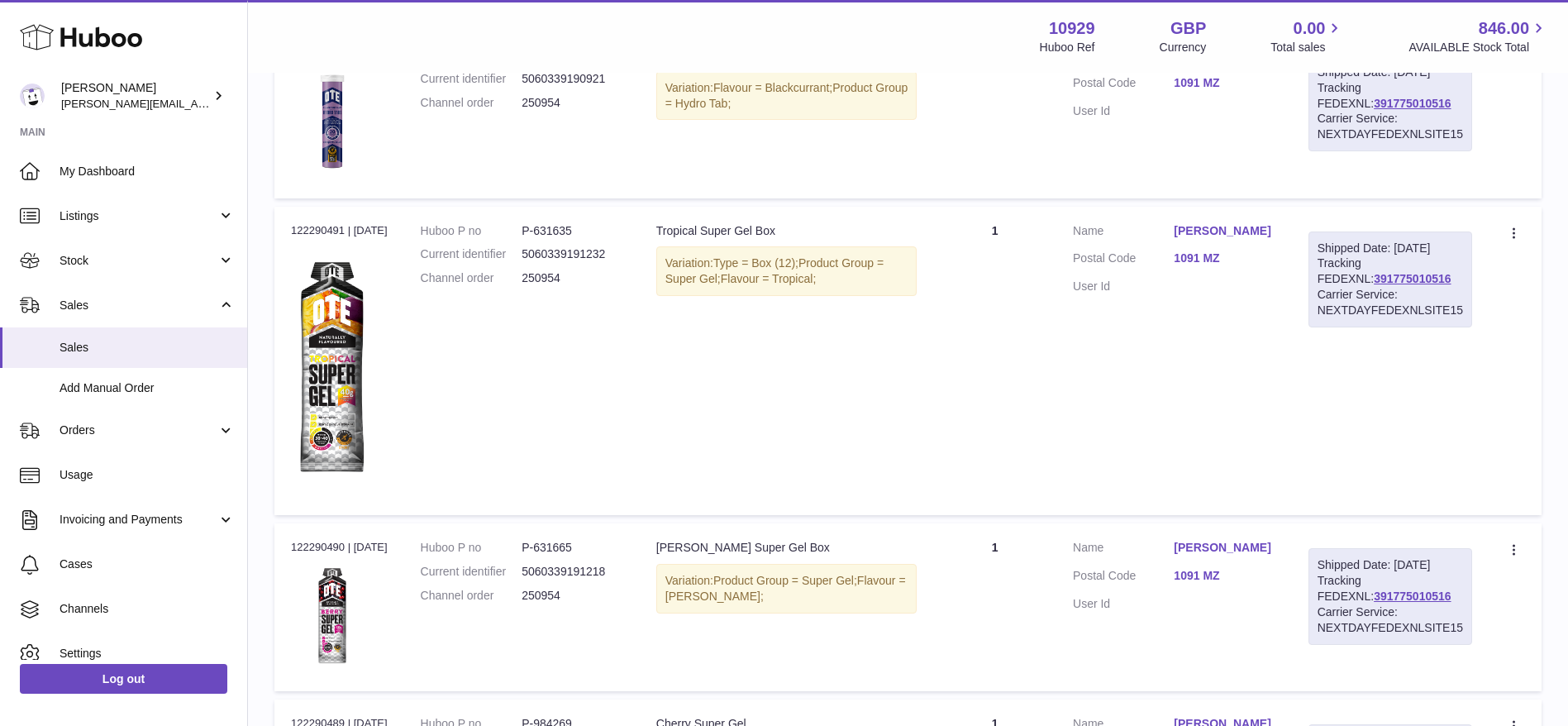
scroll to position [1972, 0]
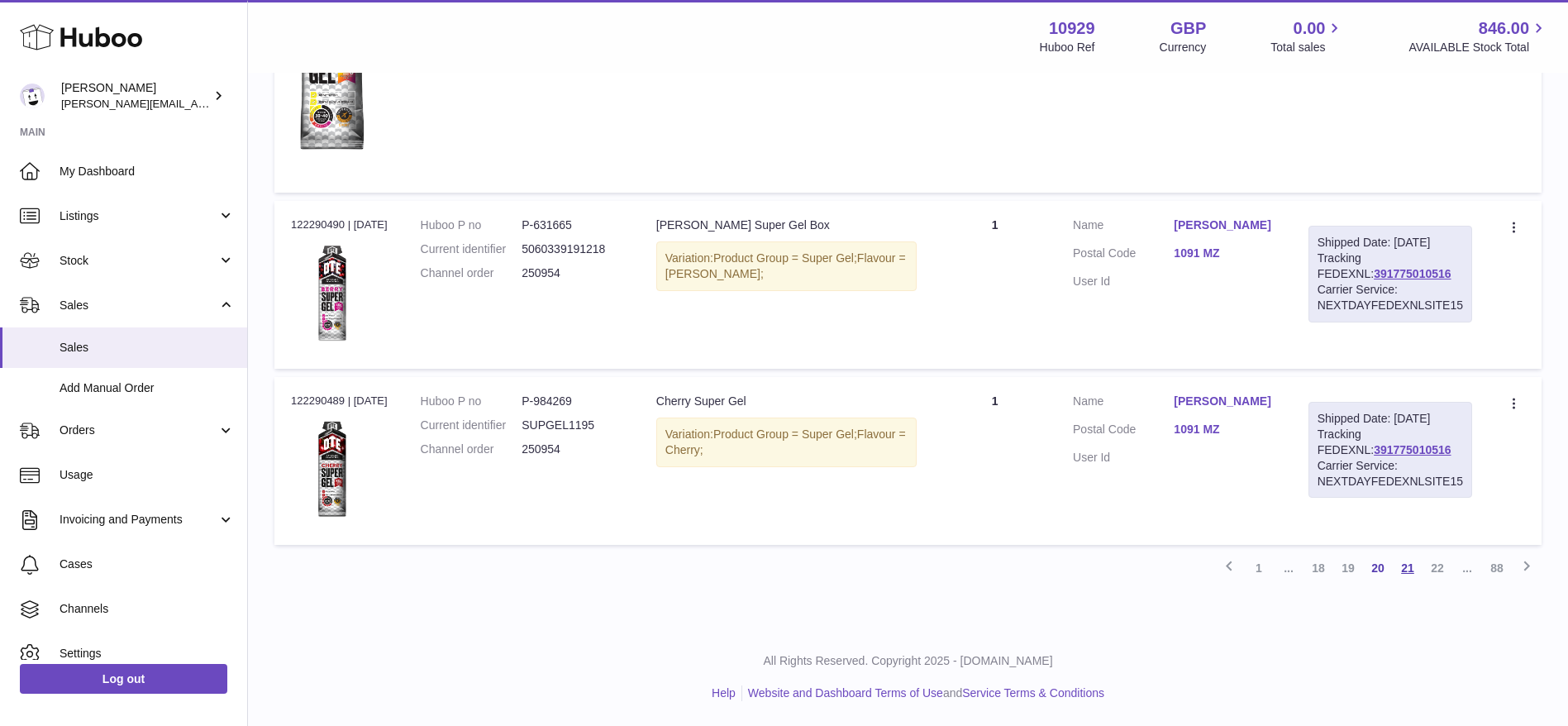
click at [1418, 565] on link "21" at bounding box center [1408, 568] width 30 height 30
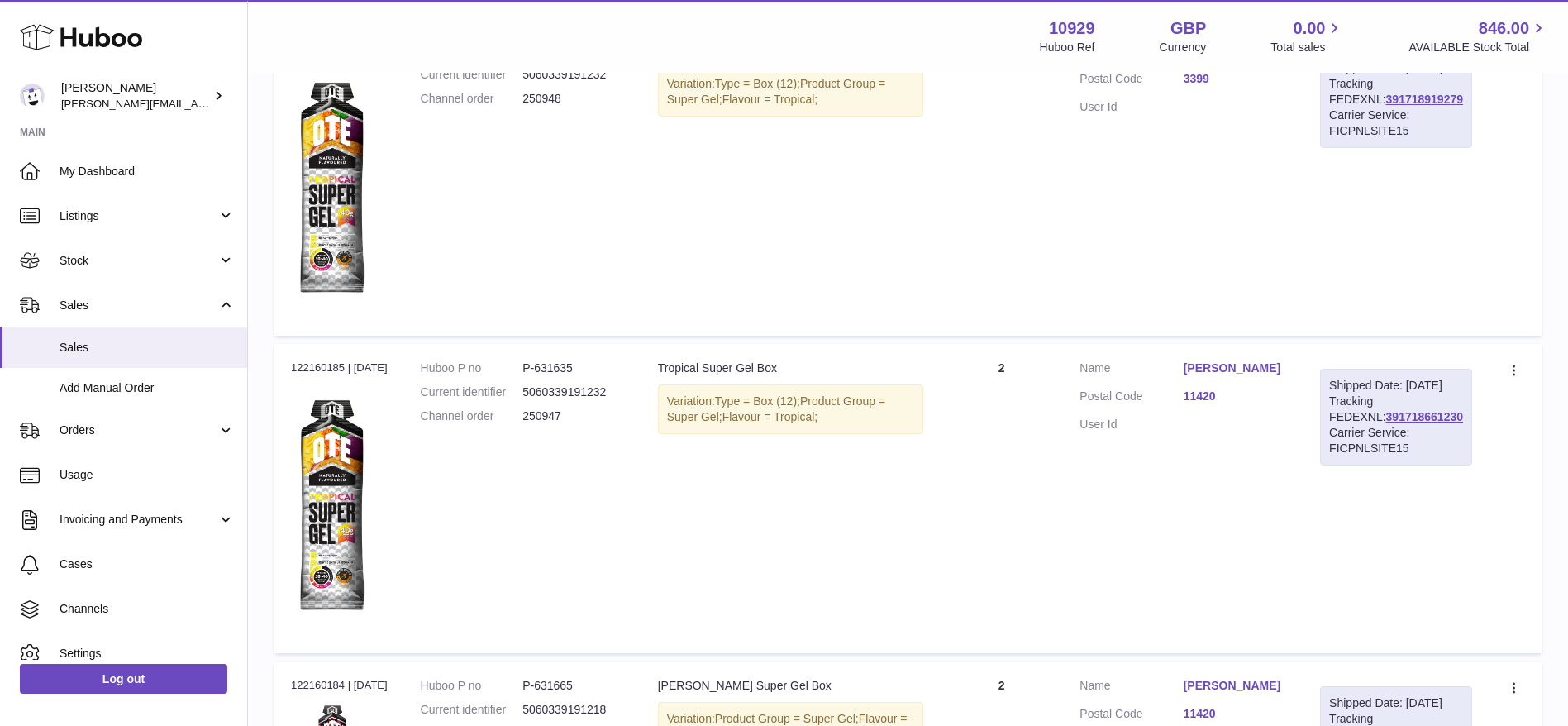
scroll to position [2008, 0]
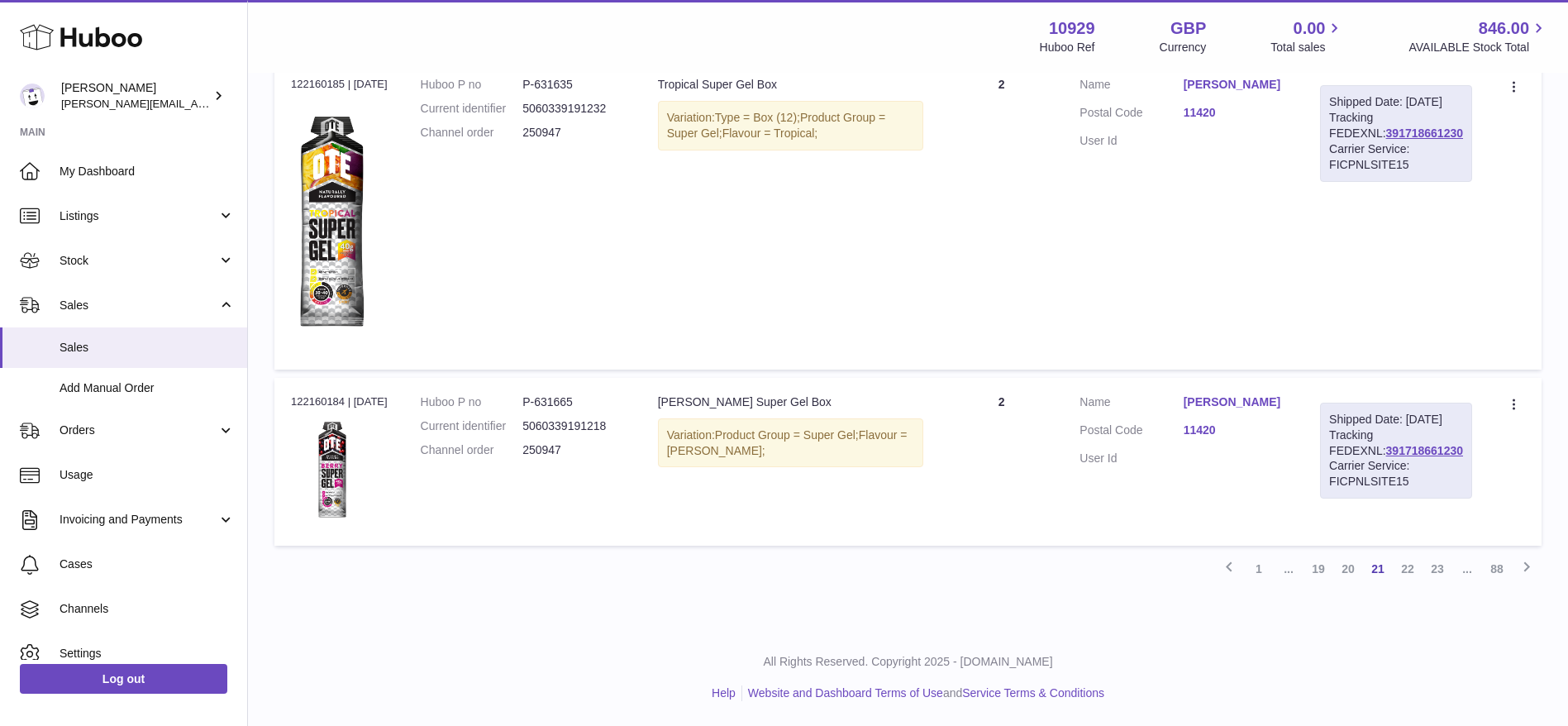
click at [1301, 574] on span "..." at bounding box center [1288, 568] width 30 height 30
click at [1291, 567] on span "..." at bounding box center [1288, 568] width 30 height 30
click at [1307, 566] on link "19" at bounding box center [1318, 568] width 30 height 30
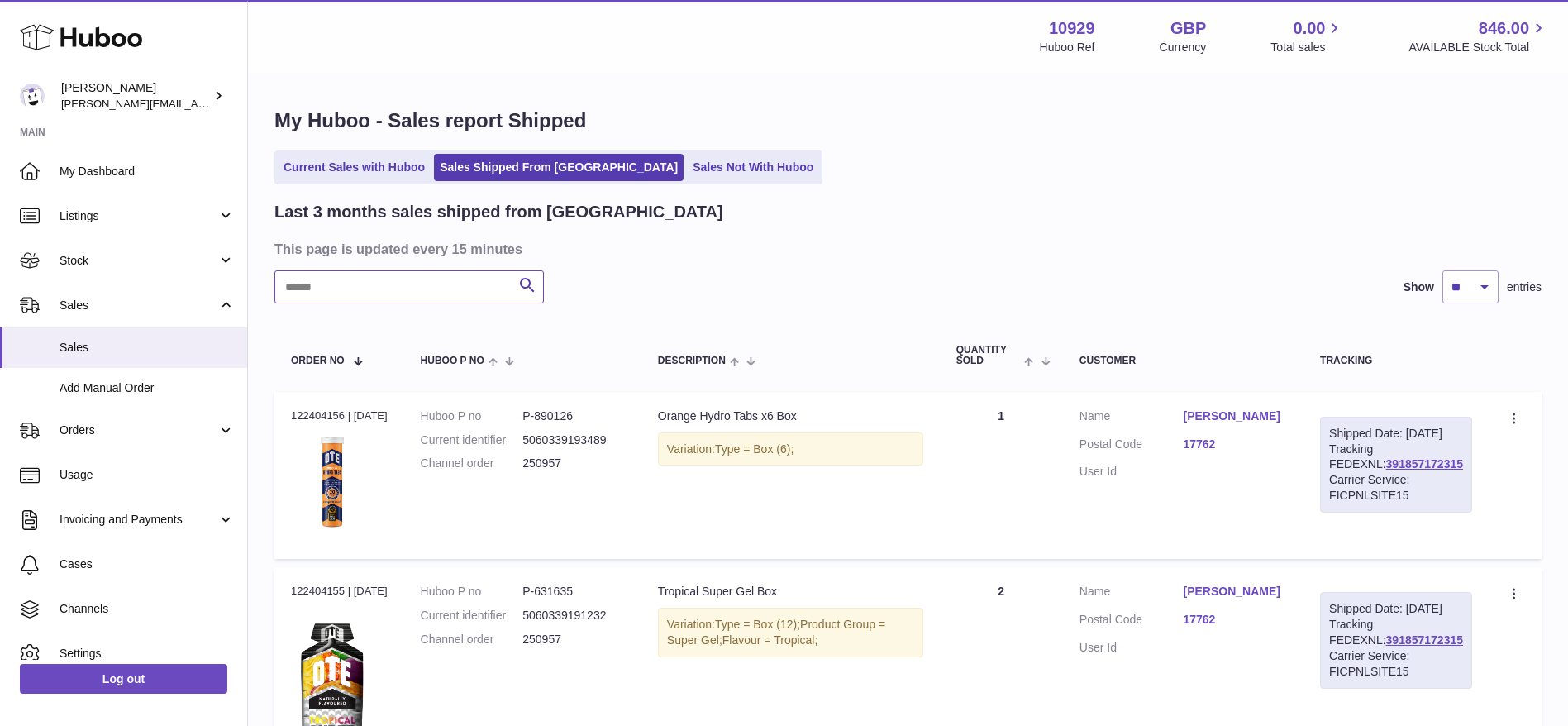
click at [362, 295] on input "text" at bounding box center [409, 286] width 269 height 33
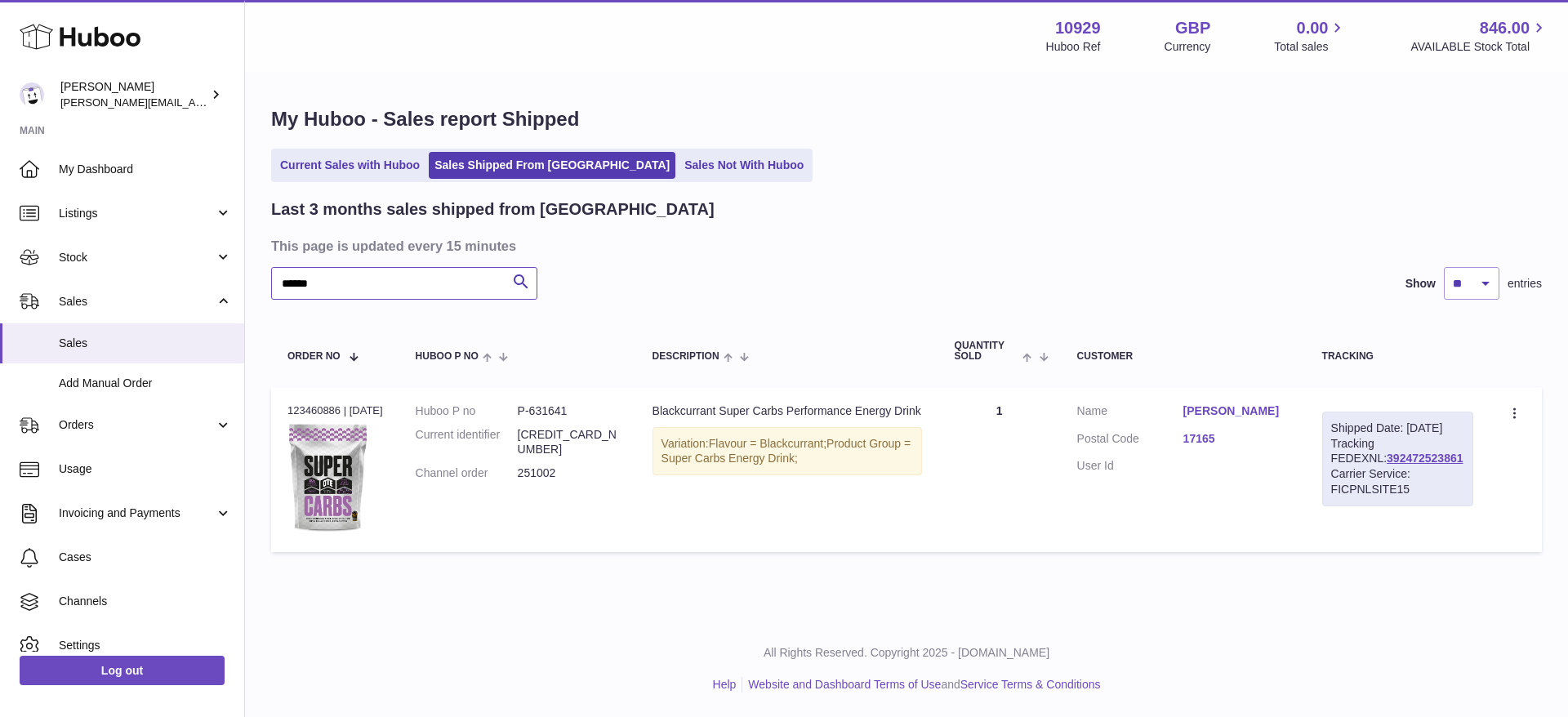
type input "******"
click at [1223, 503] on td "Customer Name [PERSON_NAME] Postal Code 17165 User Id" at bounding box center [1183, 469] width 245 height 166
